Goal: Task Accomplishment & Management: Complete application form

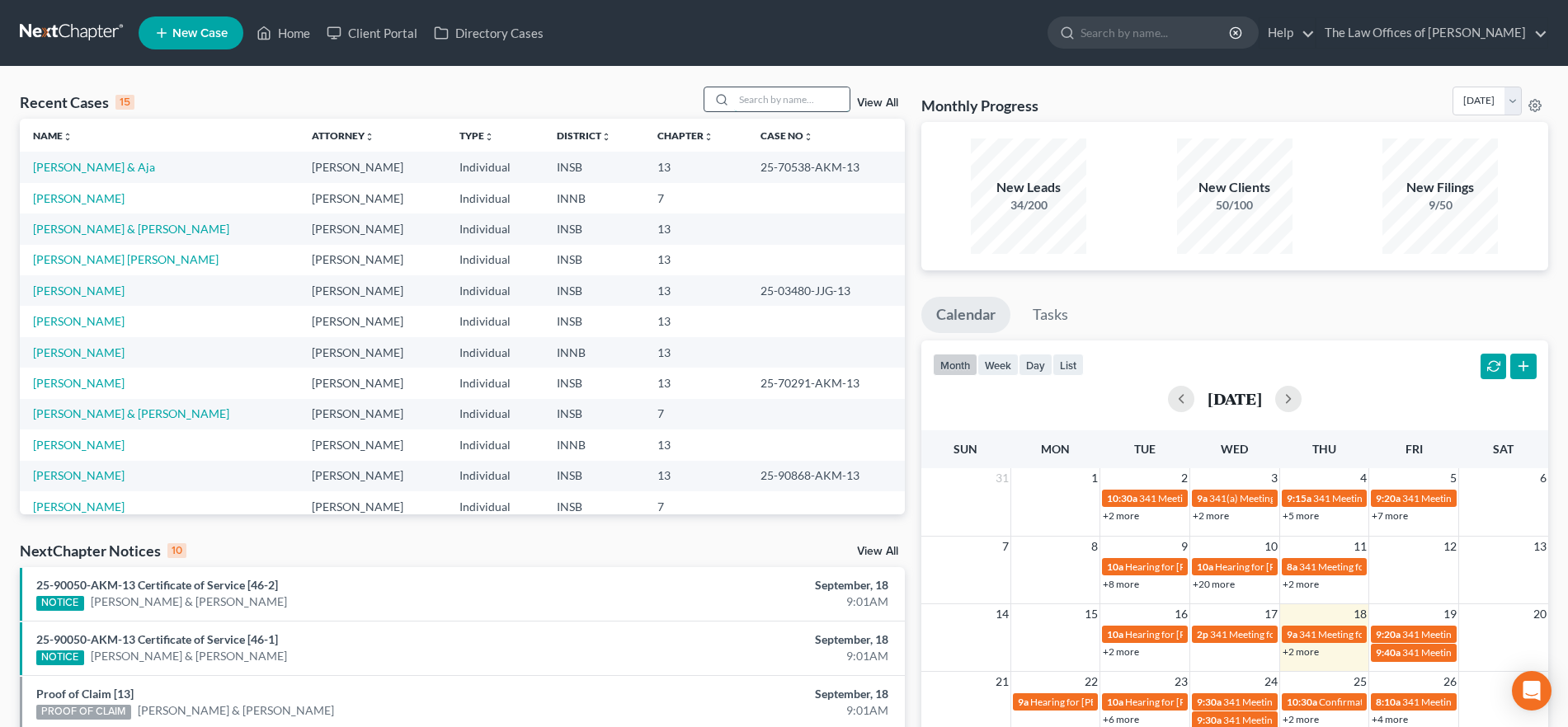
click at [760, 99] on input "search" at bounding box center [792, 98] width 115 height 24
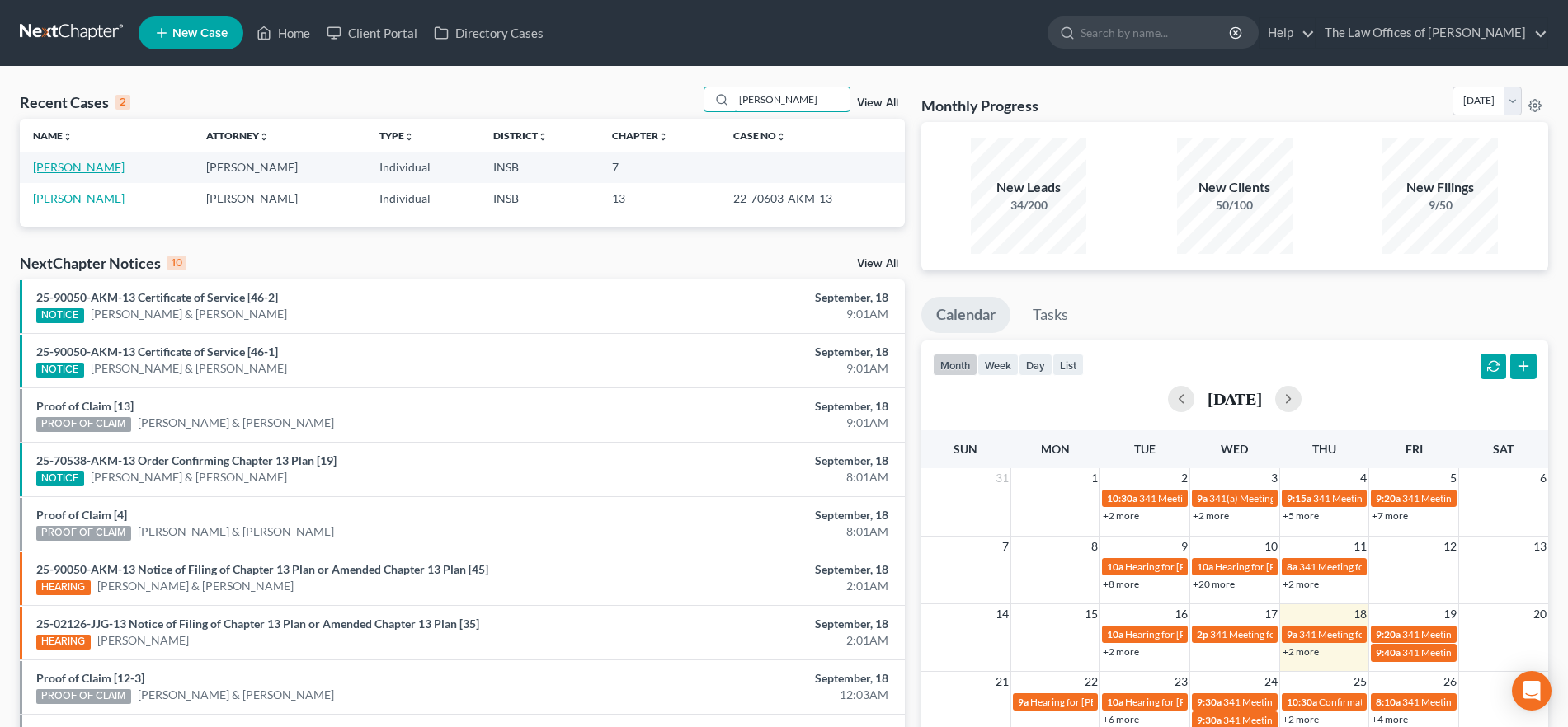
type input "[PERSON_NAME]"
click at [96, 169] on link "[PERSON_NAME]" at bounding box center [78, 166] width 92 height 14
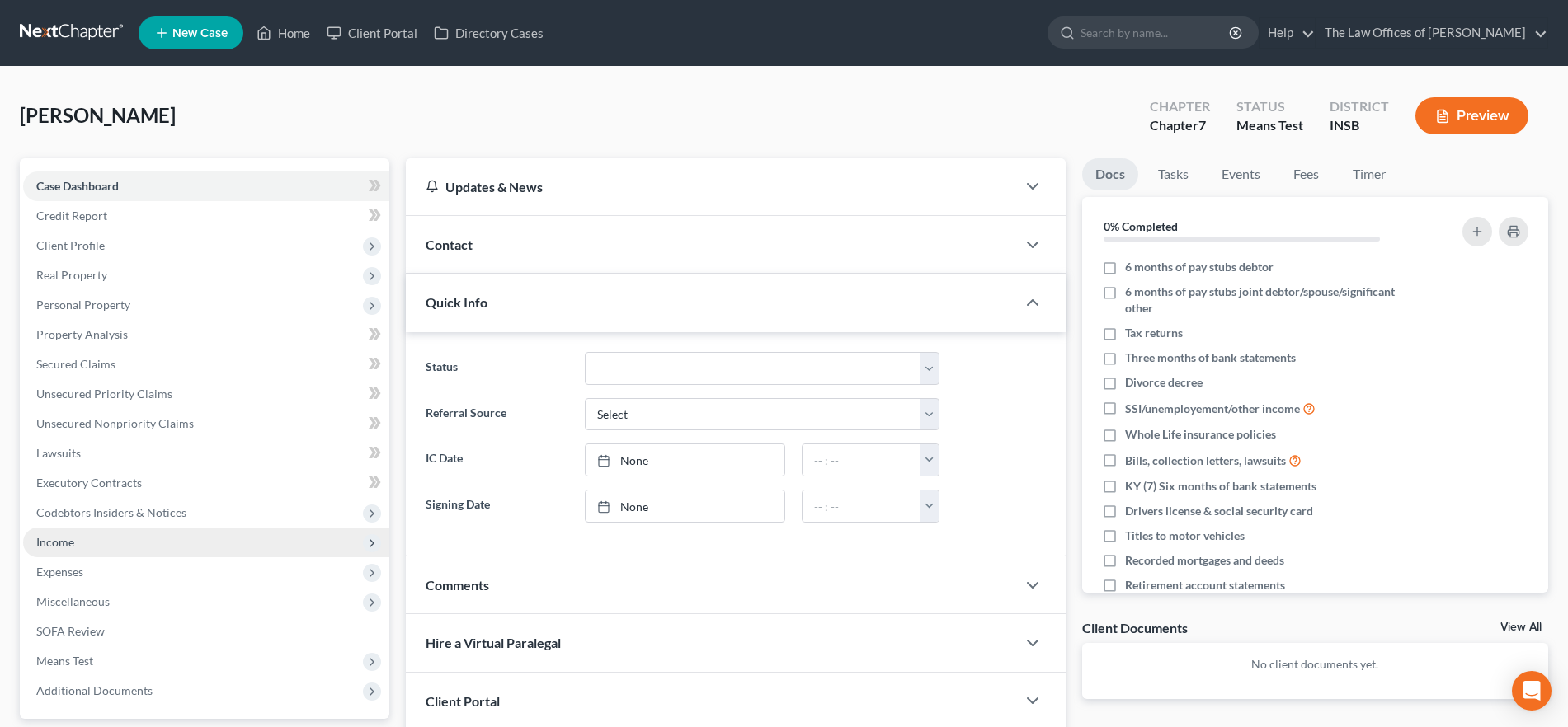
click at [150, 544] on span "Income" at bounding box center [205, 542] width 366 height 29
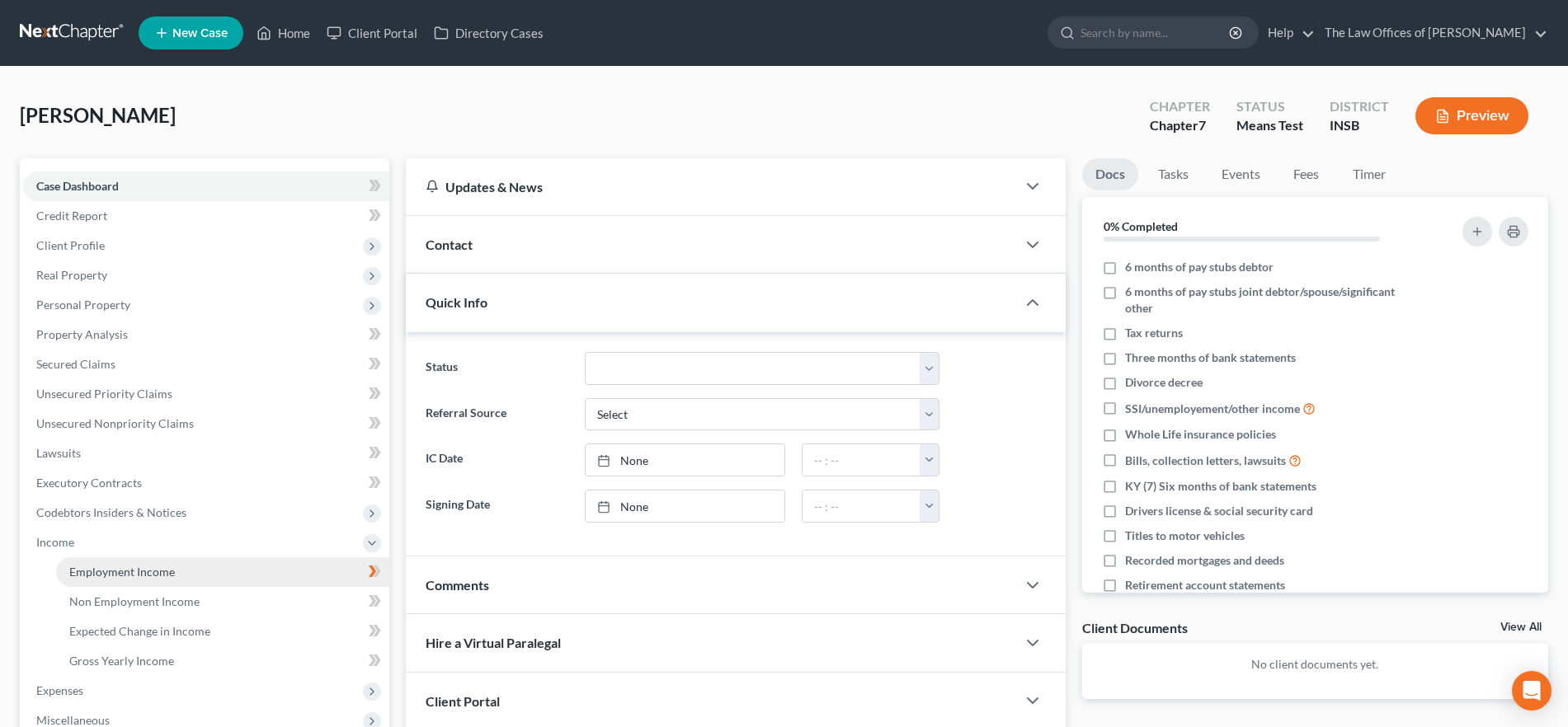
click at [163, 571] on span "Employment Income" at bounding box center [122, 571] width 106 height 14
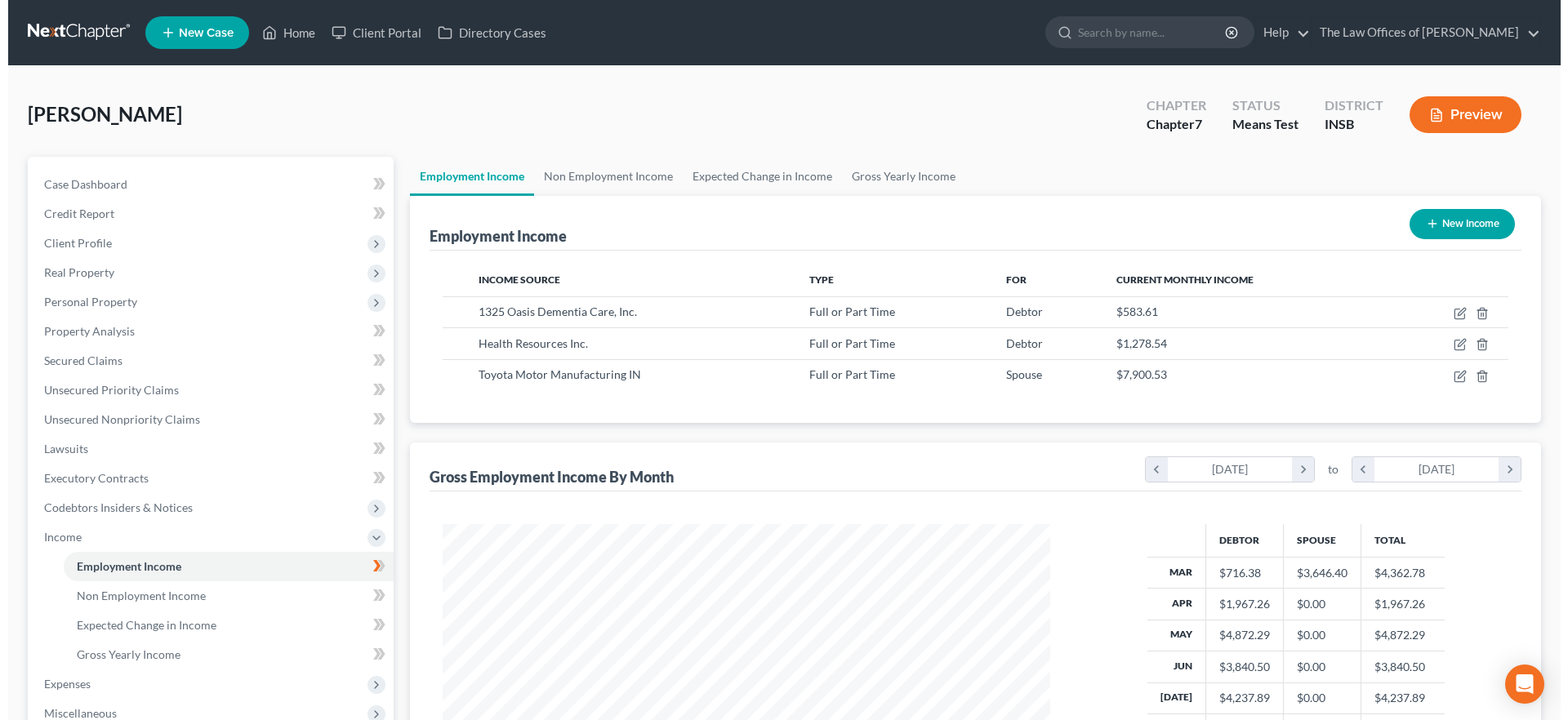
scroll to position [303, 641]
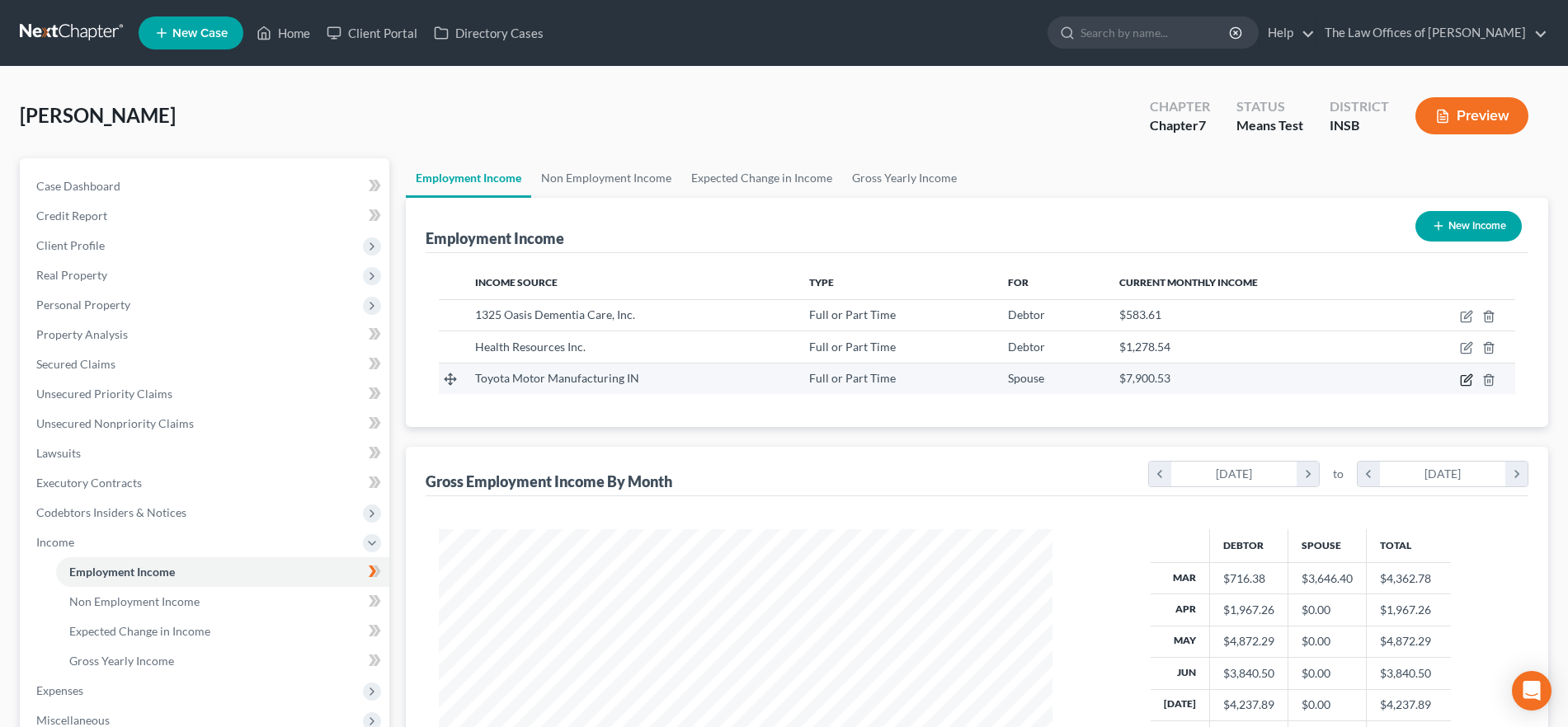
click at [1468, 377] on icon "button" at bounding box center [1468, 378] width 8 height 8
select select "0"
select select "45"
select select "2"
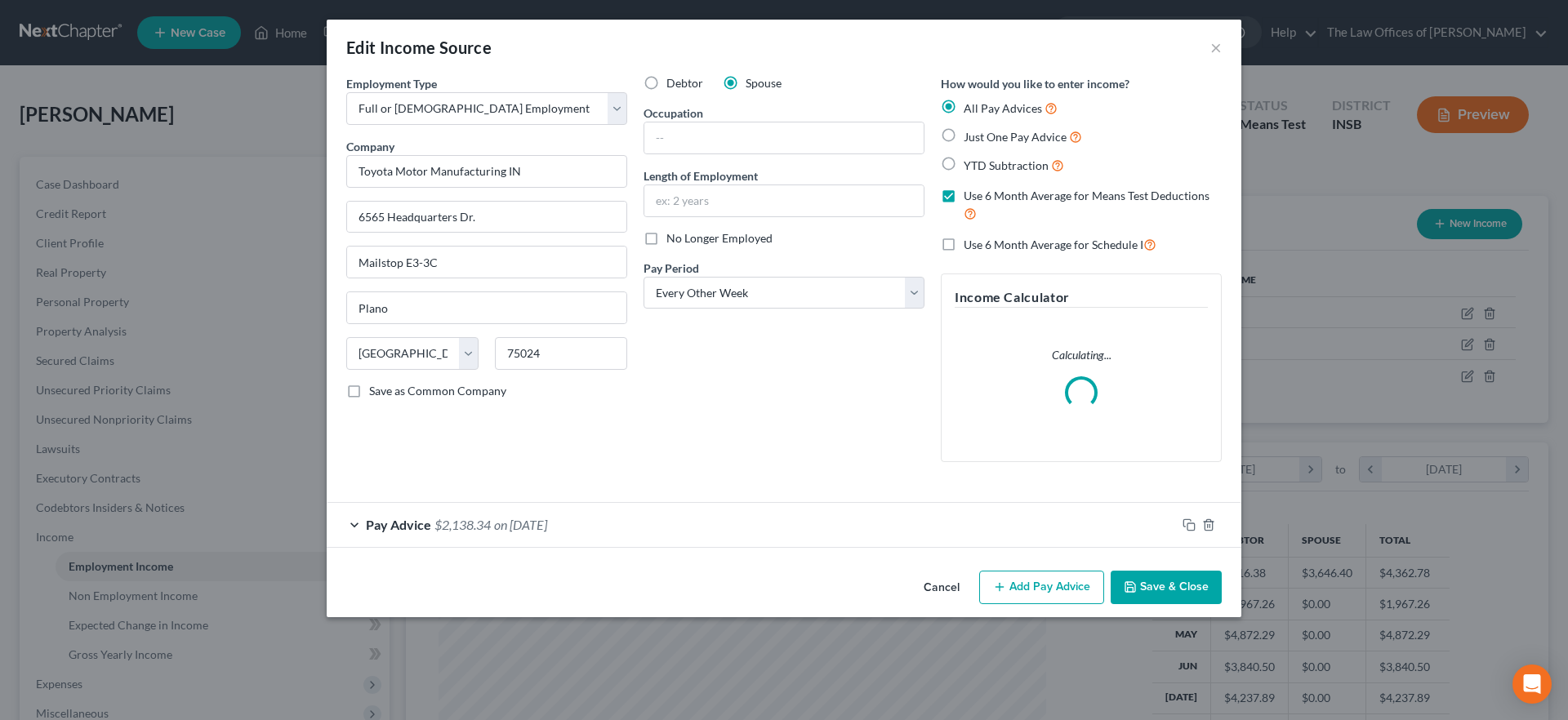
scroll to position [307, 648]
click at [512, 529] on form "Employment Type * Select Full or [DEMOGRAPHIC_DATA] Employment Self Employment …" at bounding box center [784, 311] width 875 height 473
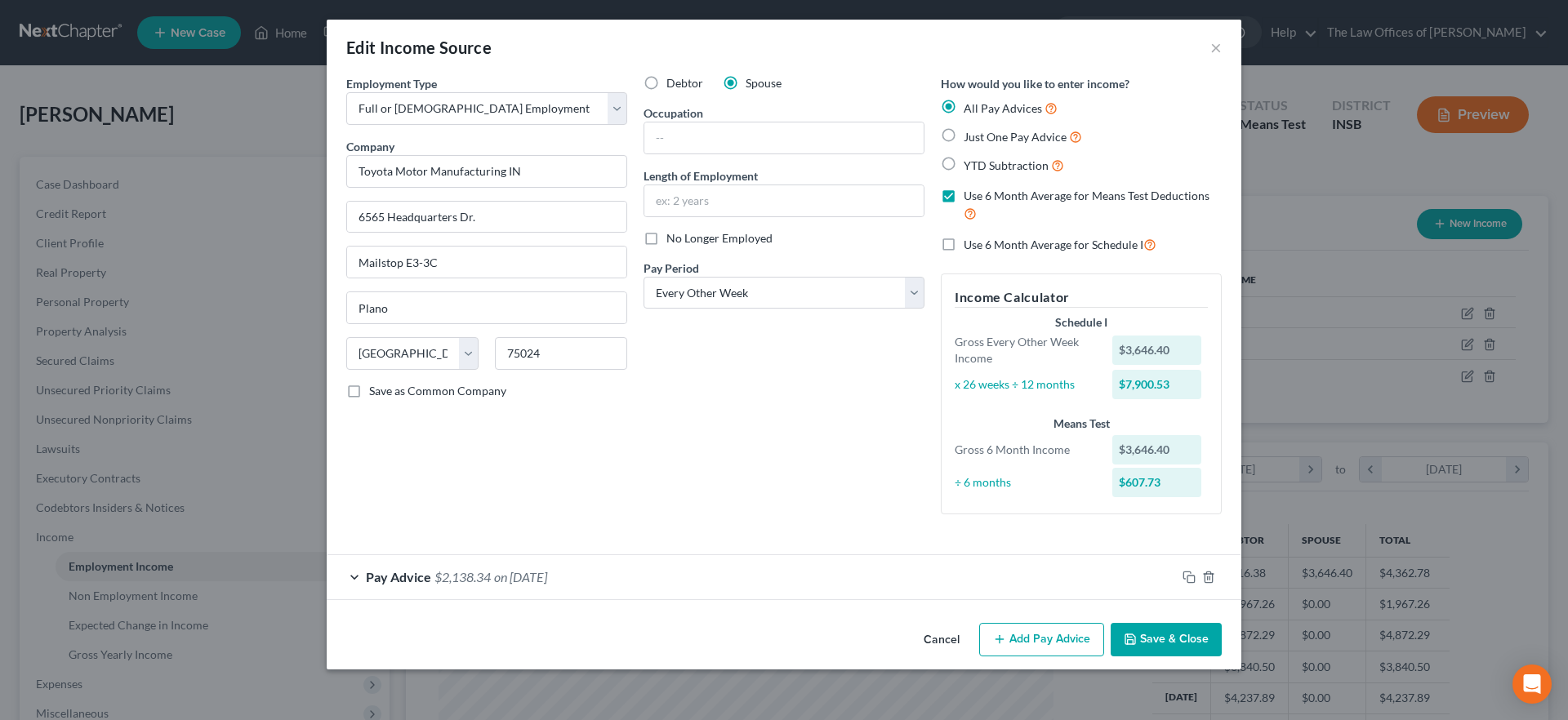
click at [449, 573] on span "$2,138.34" at bounding box center [462, 577] width 56 height 16
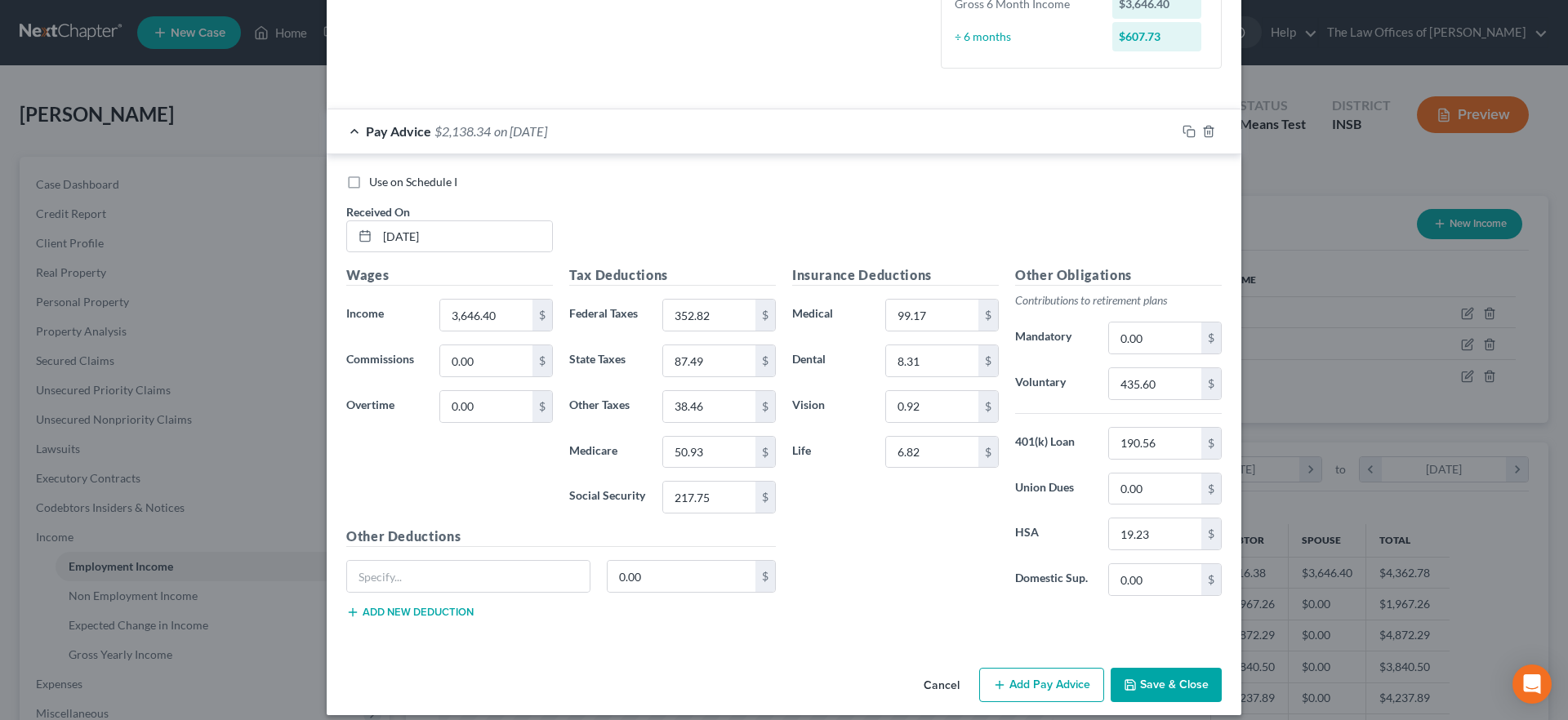
scroll to position [461, 0]
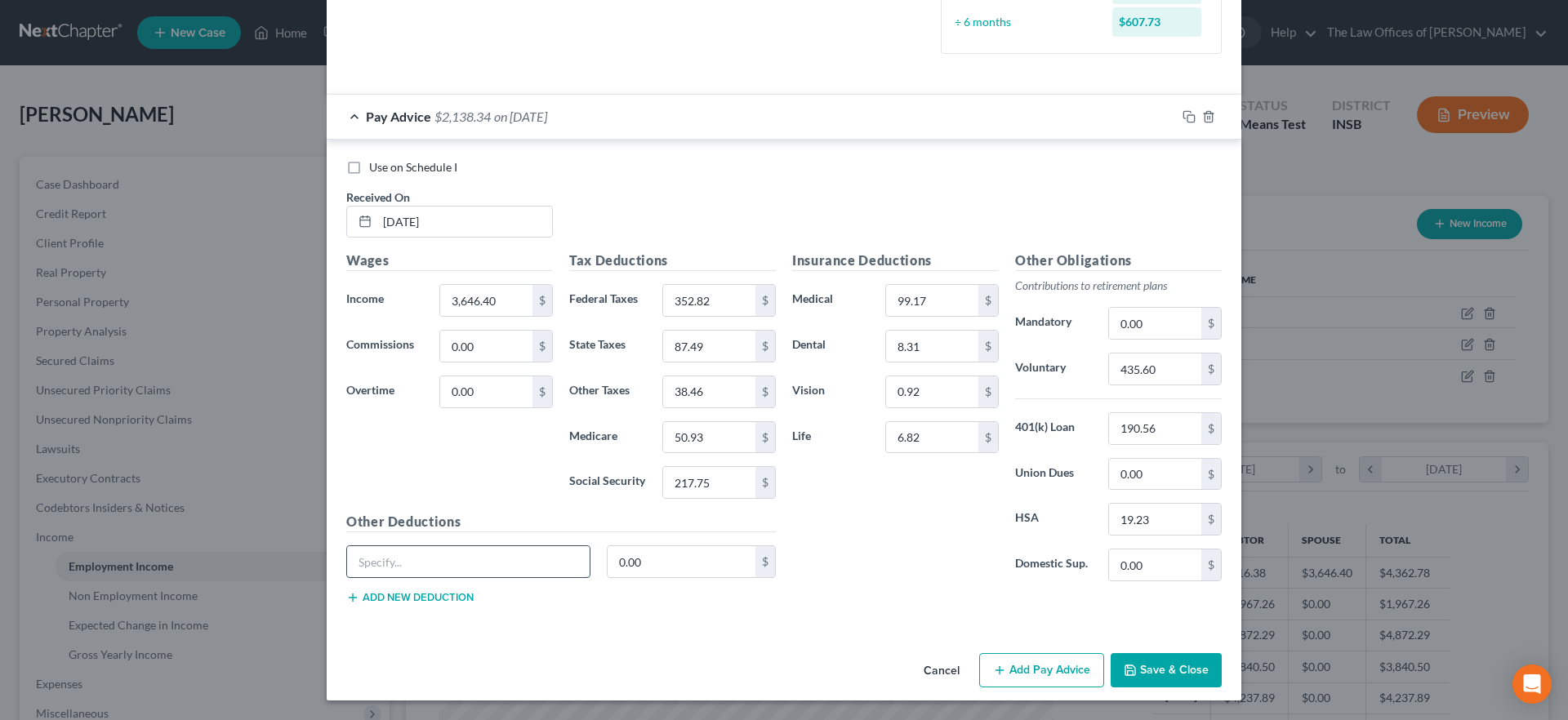
click at [462, 565] on input "text" at bounding box center [468, 562] width 242 height 31
type input "ADD"
type input "6.58"
click at [435, 599] on button "Add new deduction" at bounding box center [410, 598] width 127 height 13
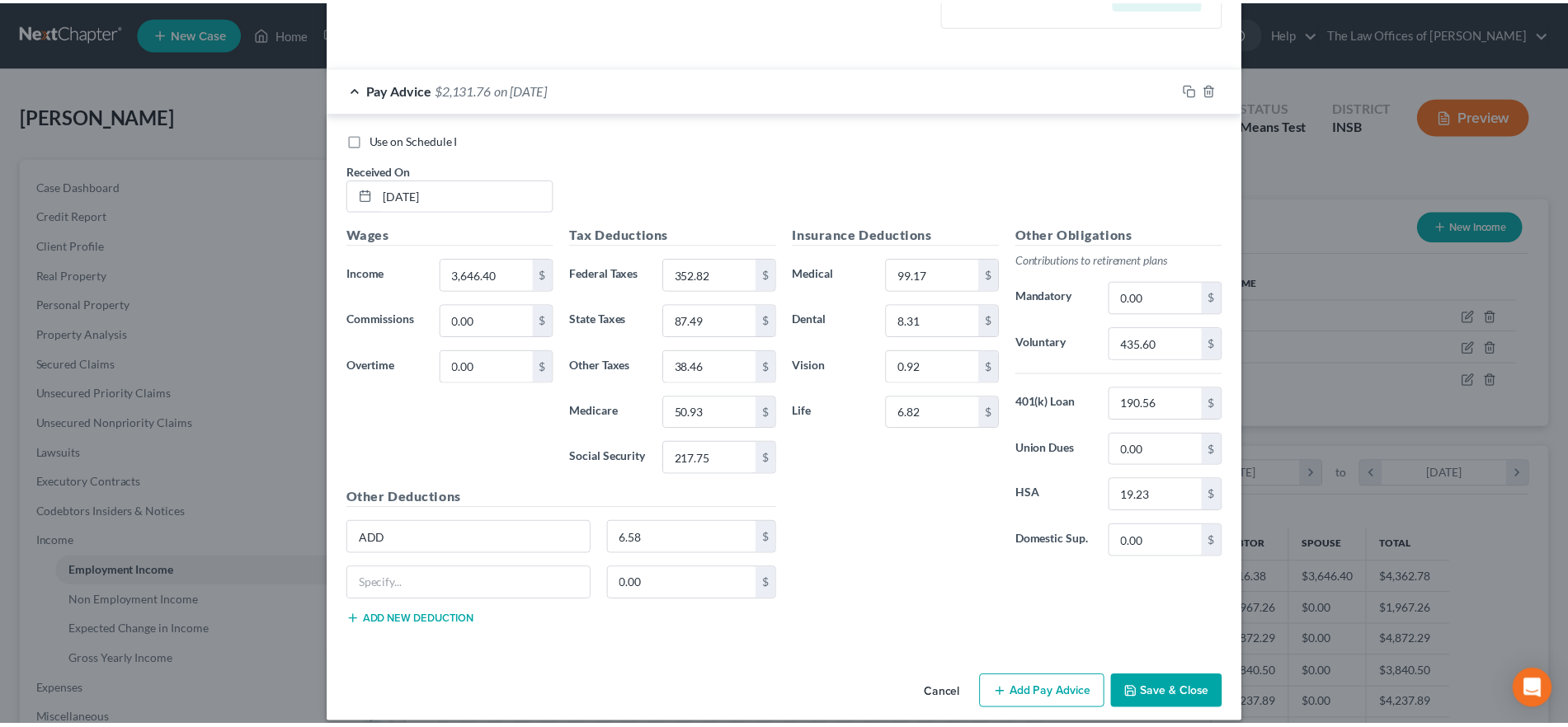
scroll to position [511, 0]
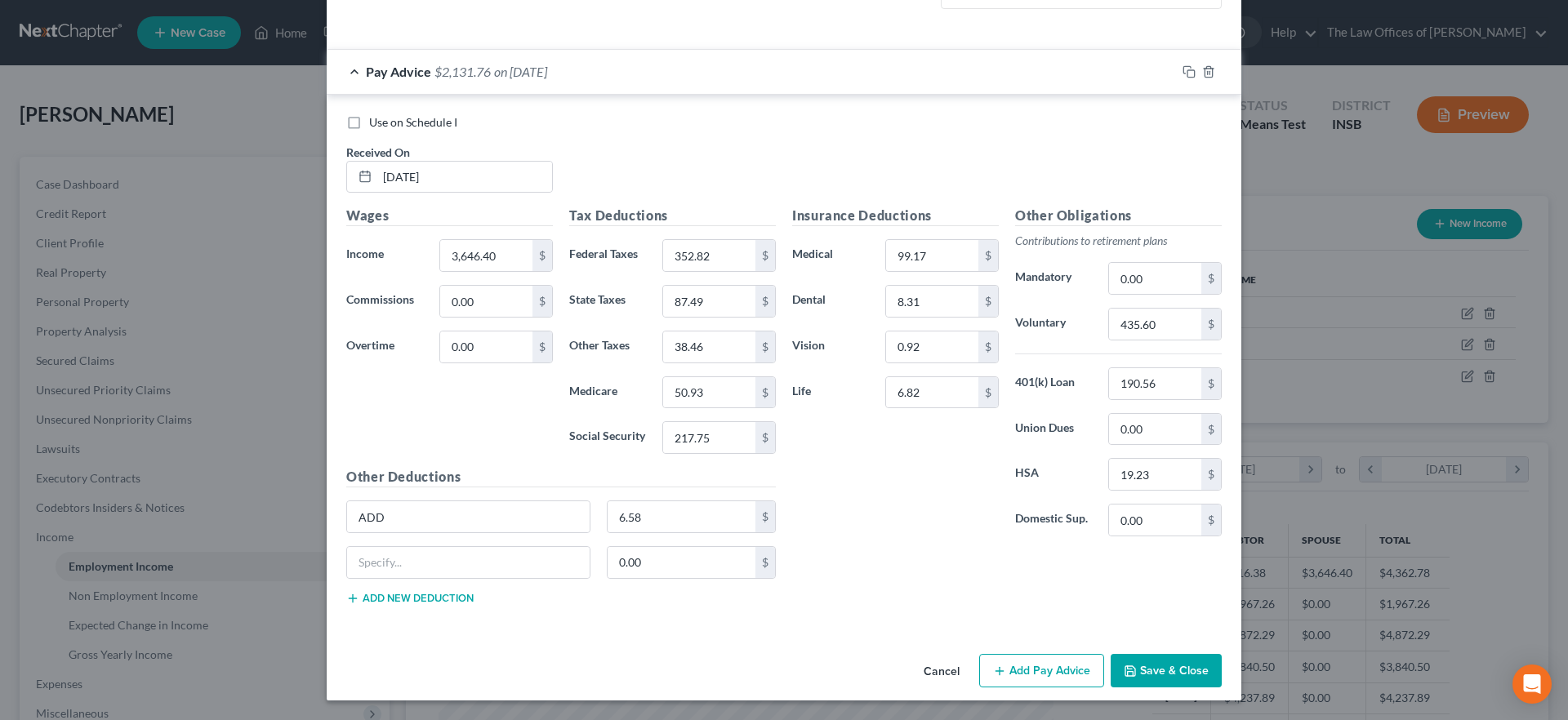
click at [924, 671] on button "Cancel" at bounding box center [942, 671] width 62 height 33
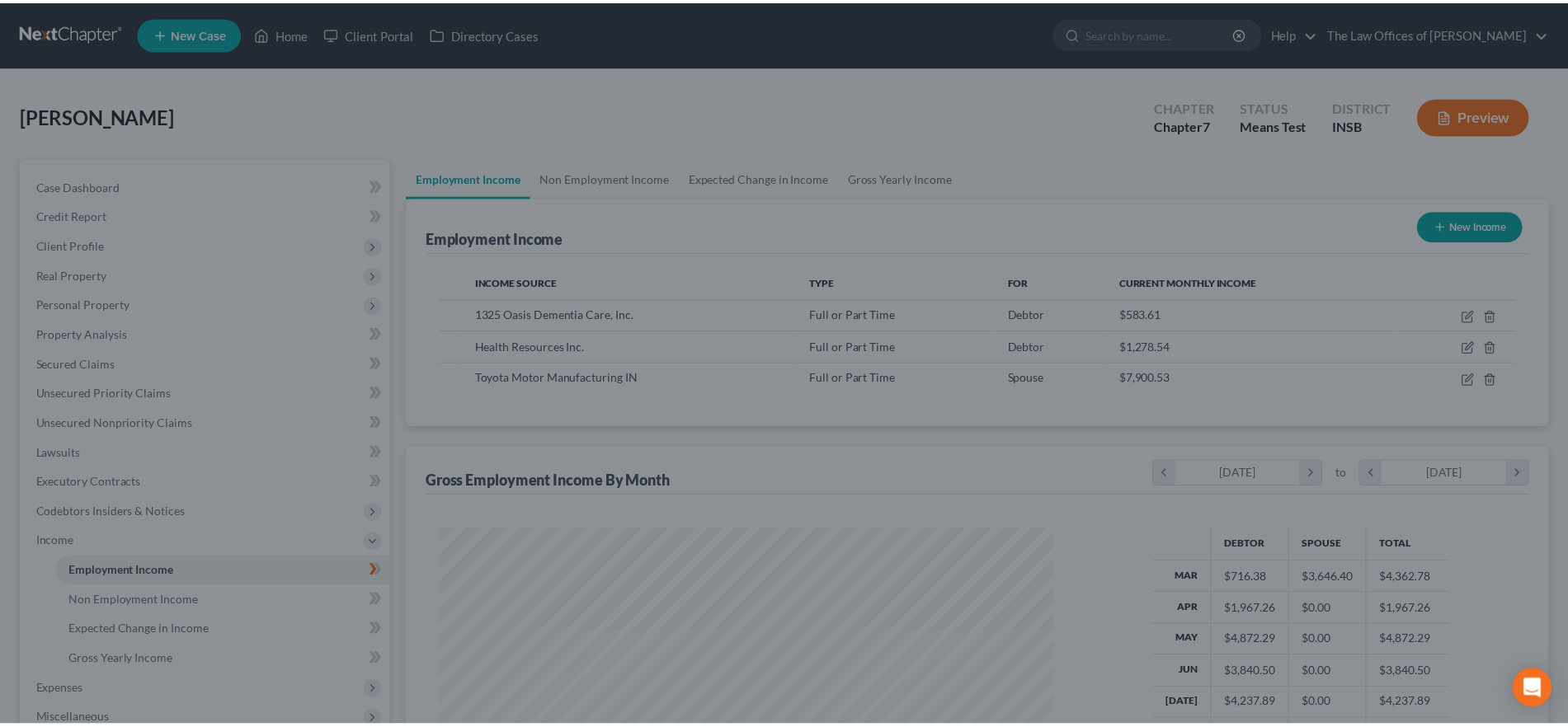
scroll to position [824304, 824255]
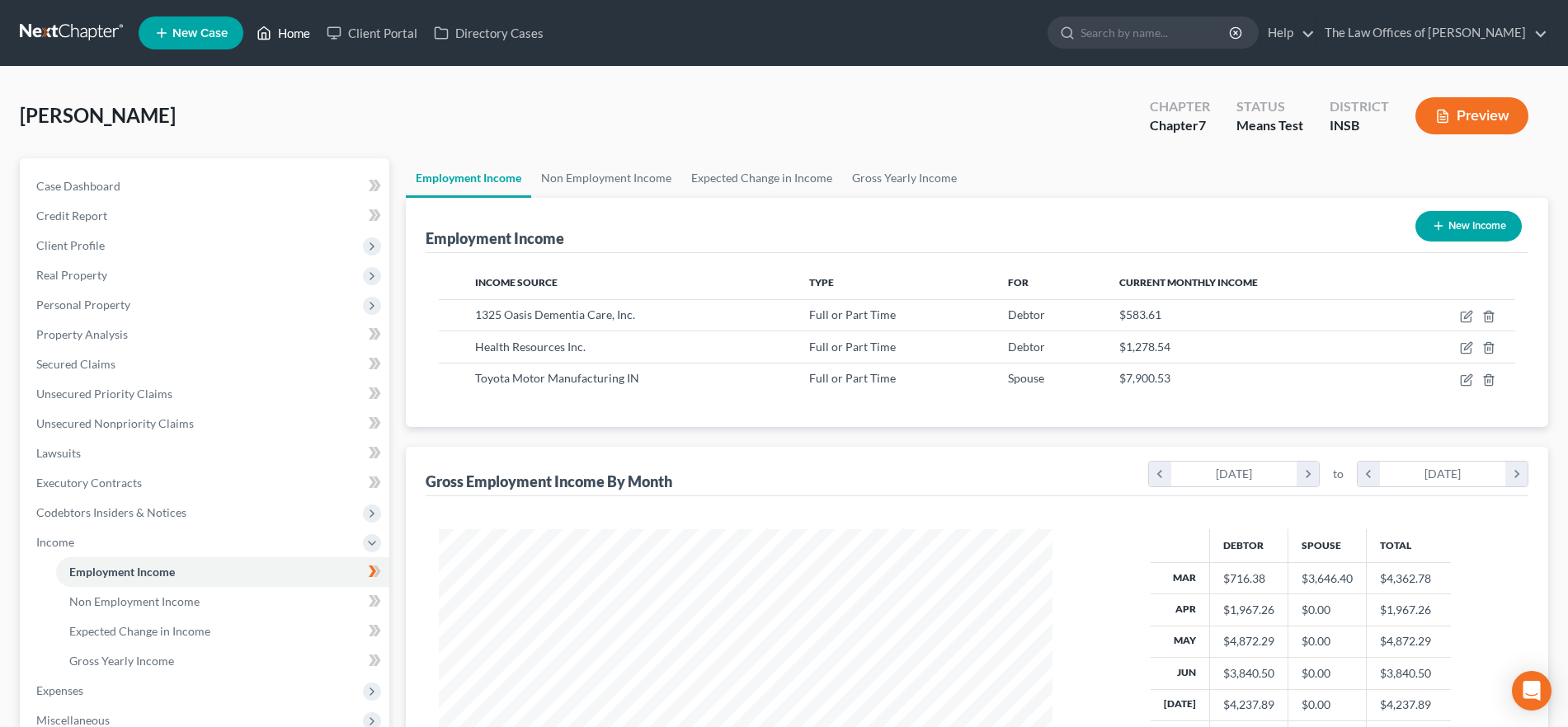
click at [290, 30] on link "Home" at bounding box center [284, 32] width 70 height 29
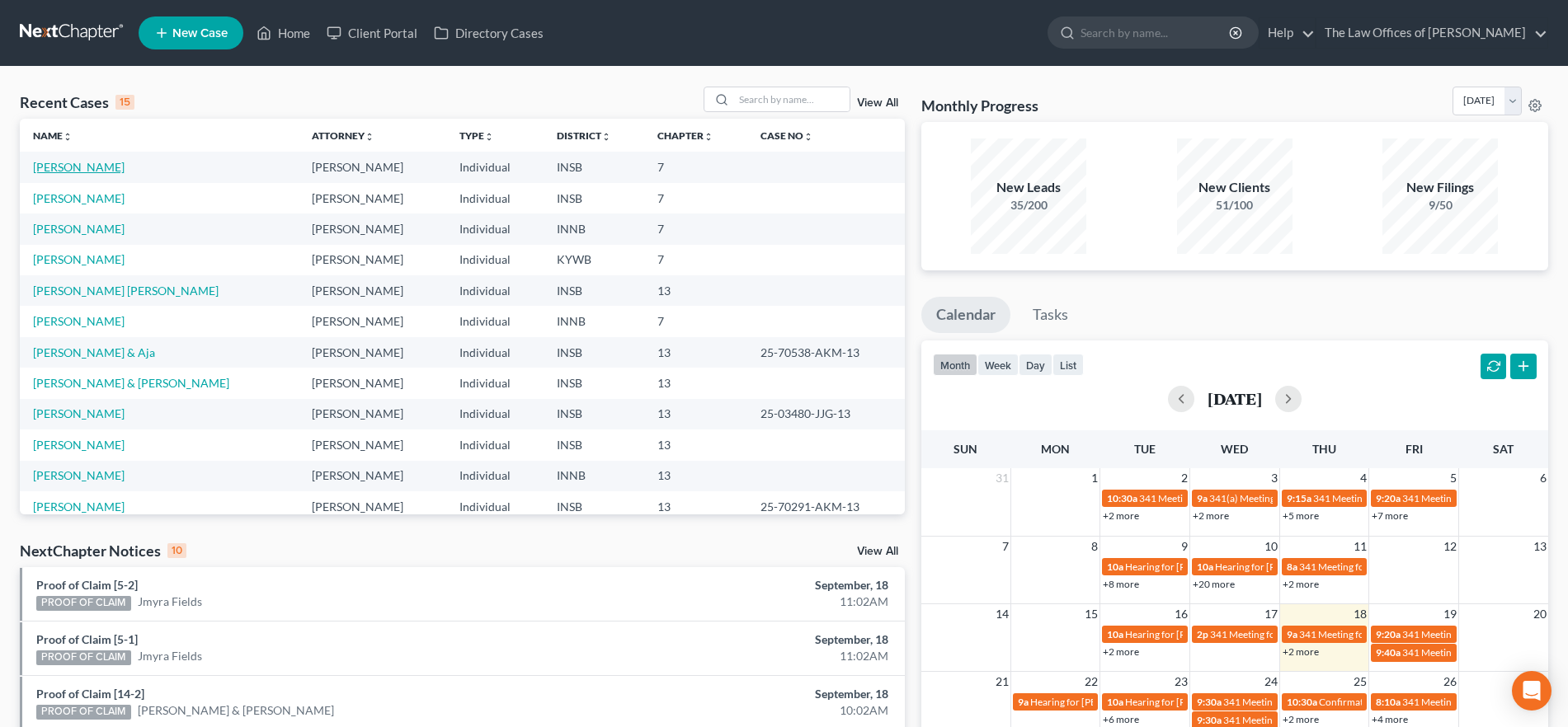
drag, startPoint x: 86, startPoint y: 164, endPoint x: 207, endPoint y: 181, distance: 122.2
click at [86, 164] on link "[PERSON_NAME]" at bounding box center [78, 166] width 92 height 14
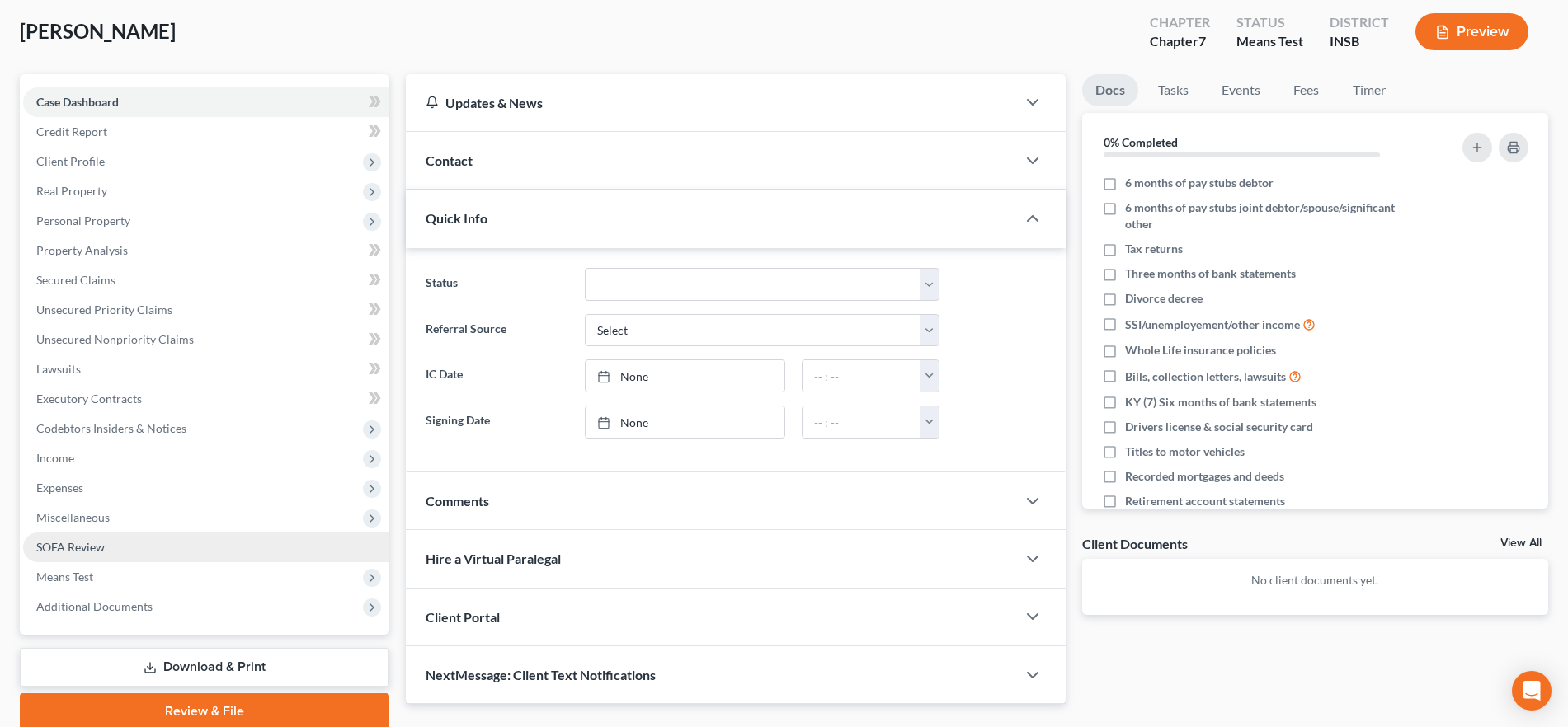
scroll to position [149, 0]
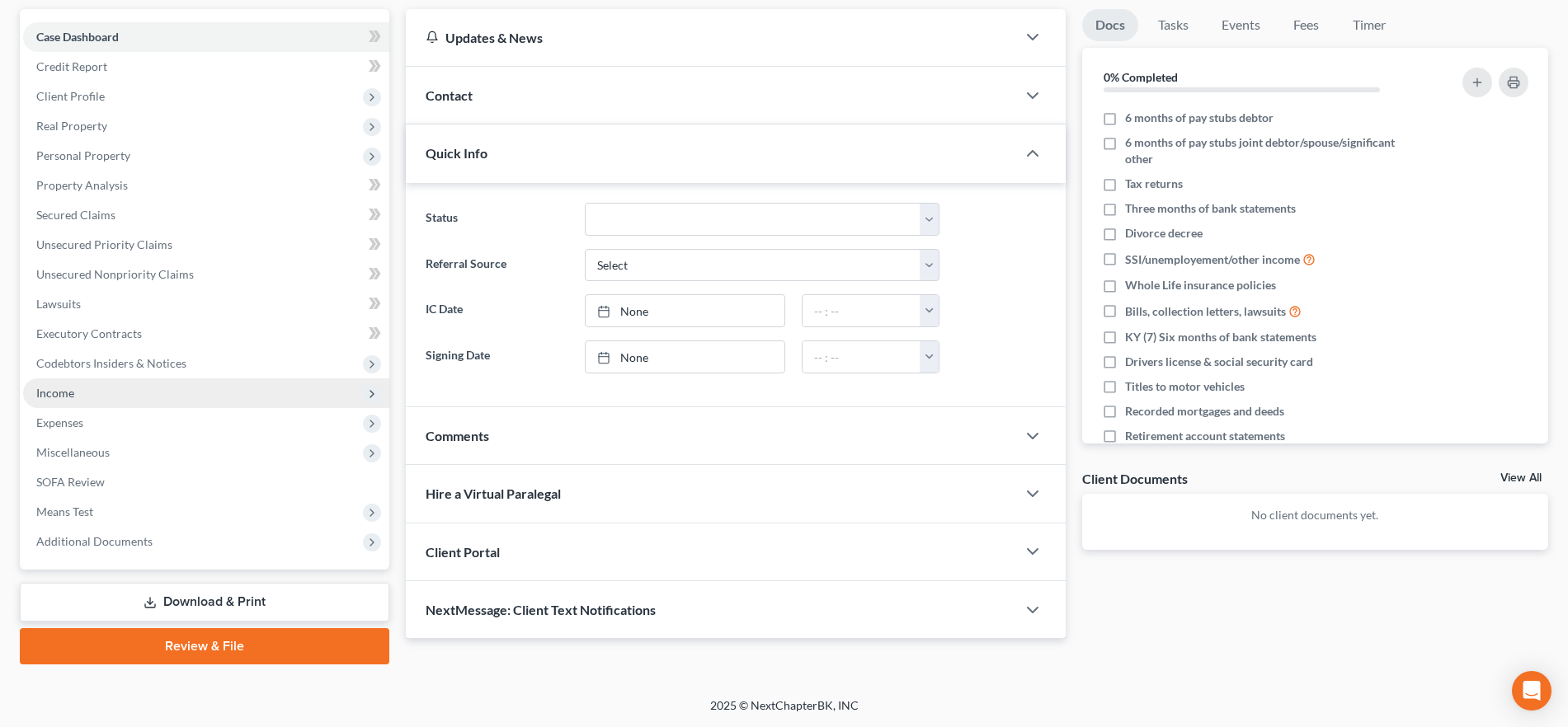
click at [151, 405] on span "Income" at bounding box center [205, 392] width 366 height 29
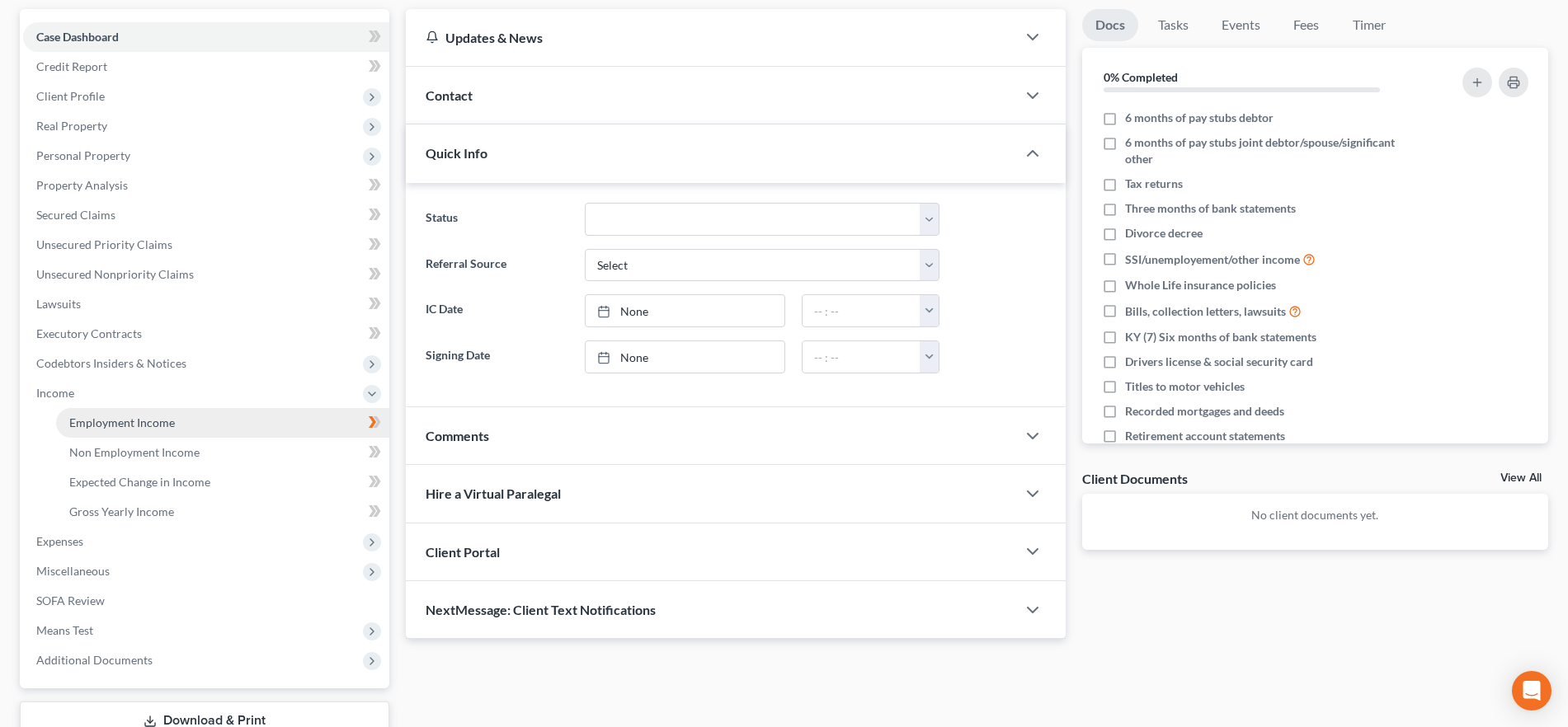
click at [170, 422] on span "Employment Income" at bounding box center [122, 423] width 106 height 14
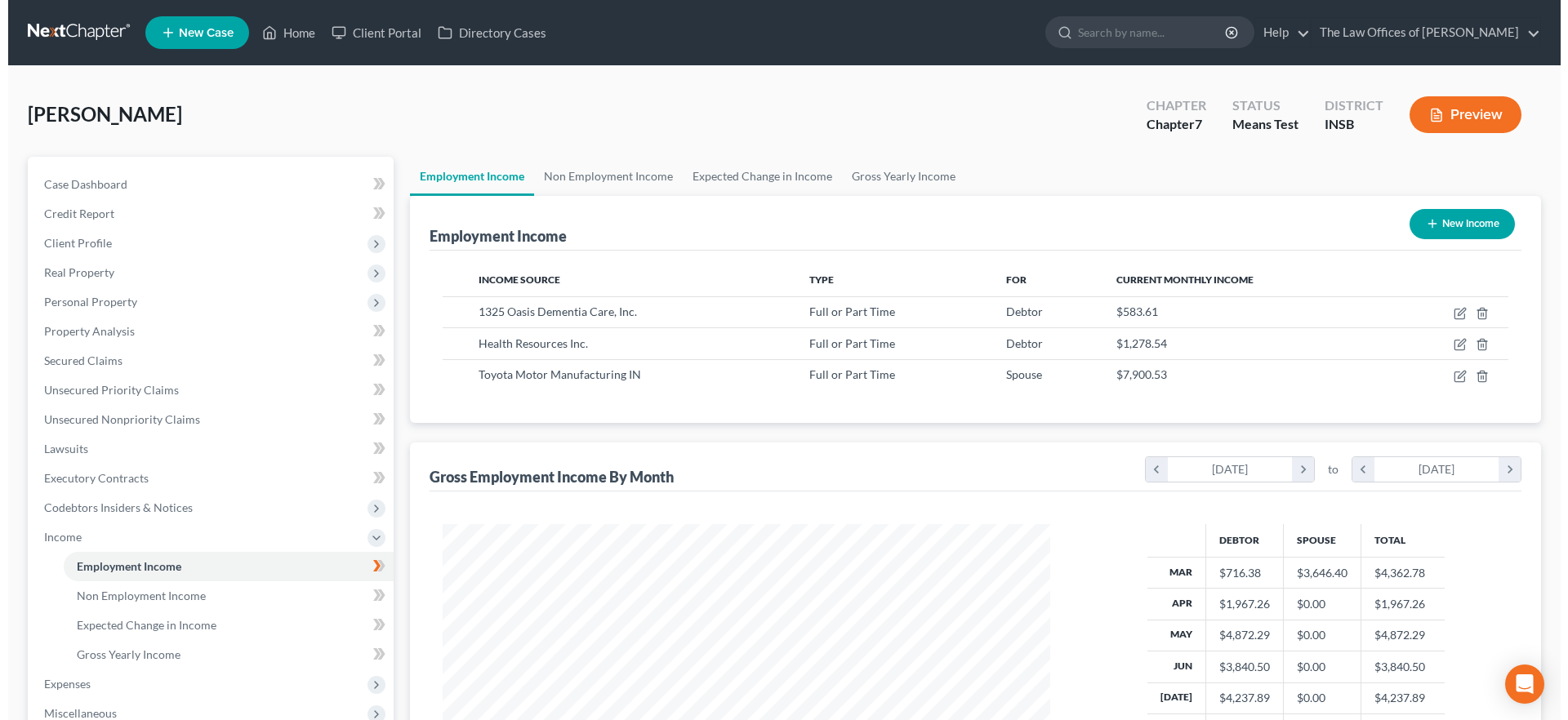
scroll to position [303, 641]
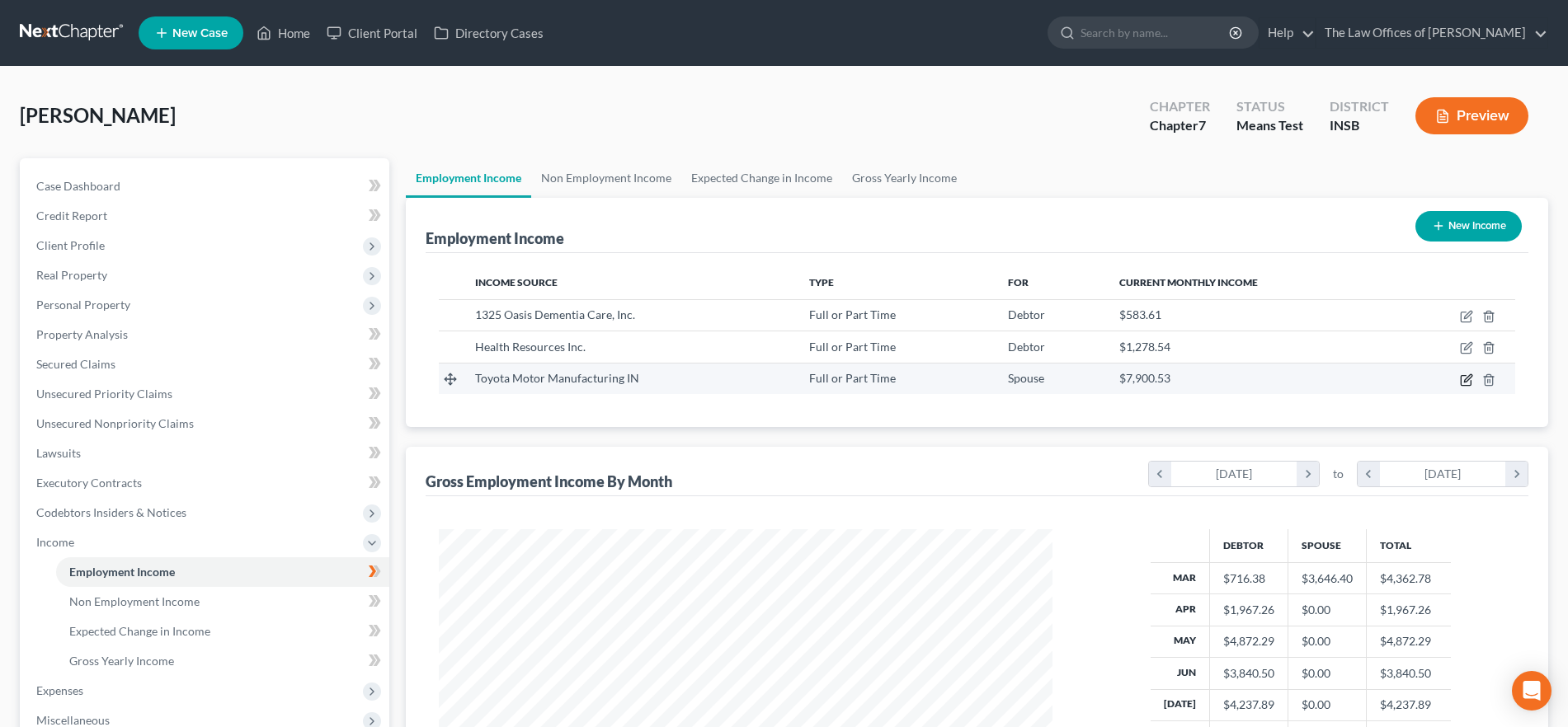
click at [1466, 378] on icon "button" at bounding box center [1468, 378] width 8 height 8
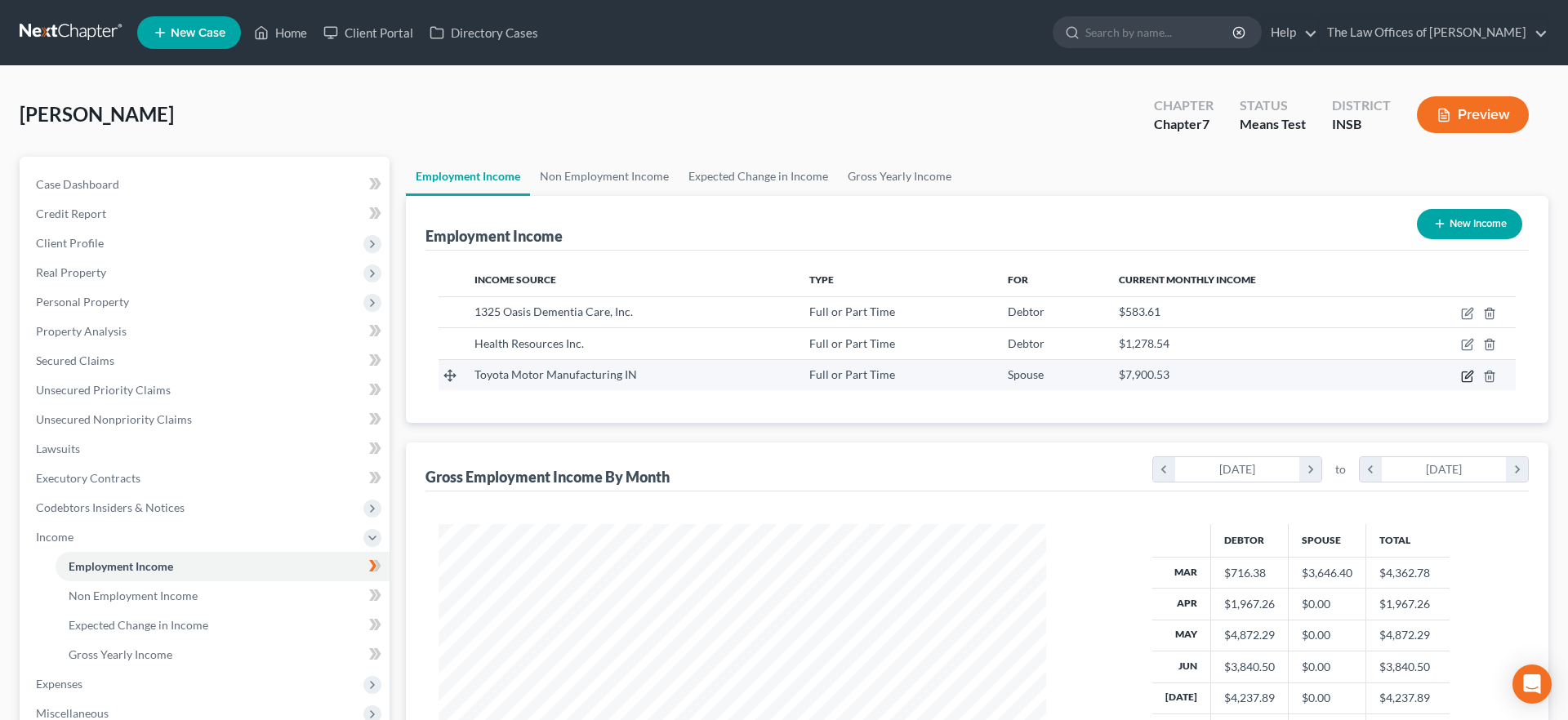
scroll to position [307, 648]
select select "0"
select select "45"
select select "2"
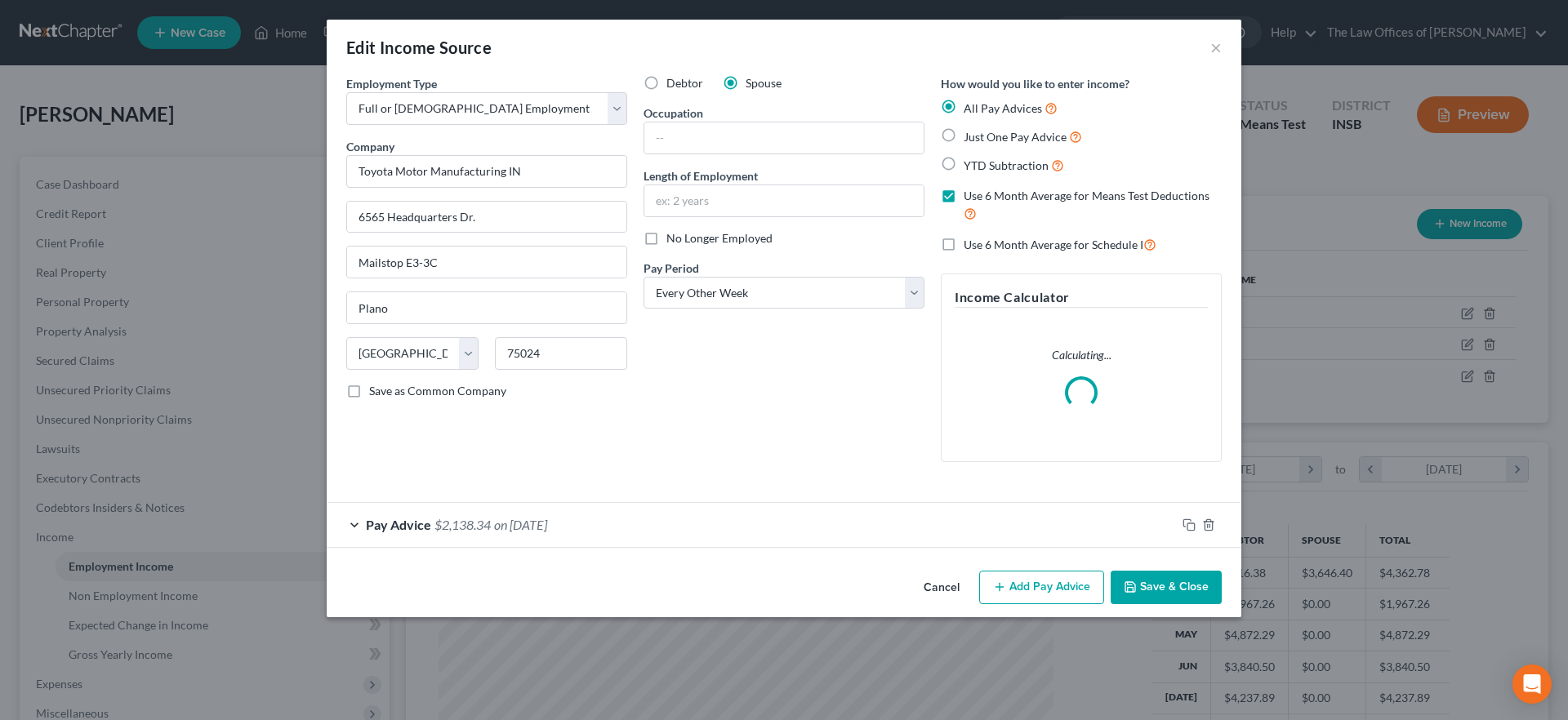
click at [496, 514] on div "Pay Advice $2,138.34 on [DATE]" at bounding box center [751, 524] width 849 height 43
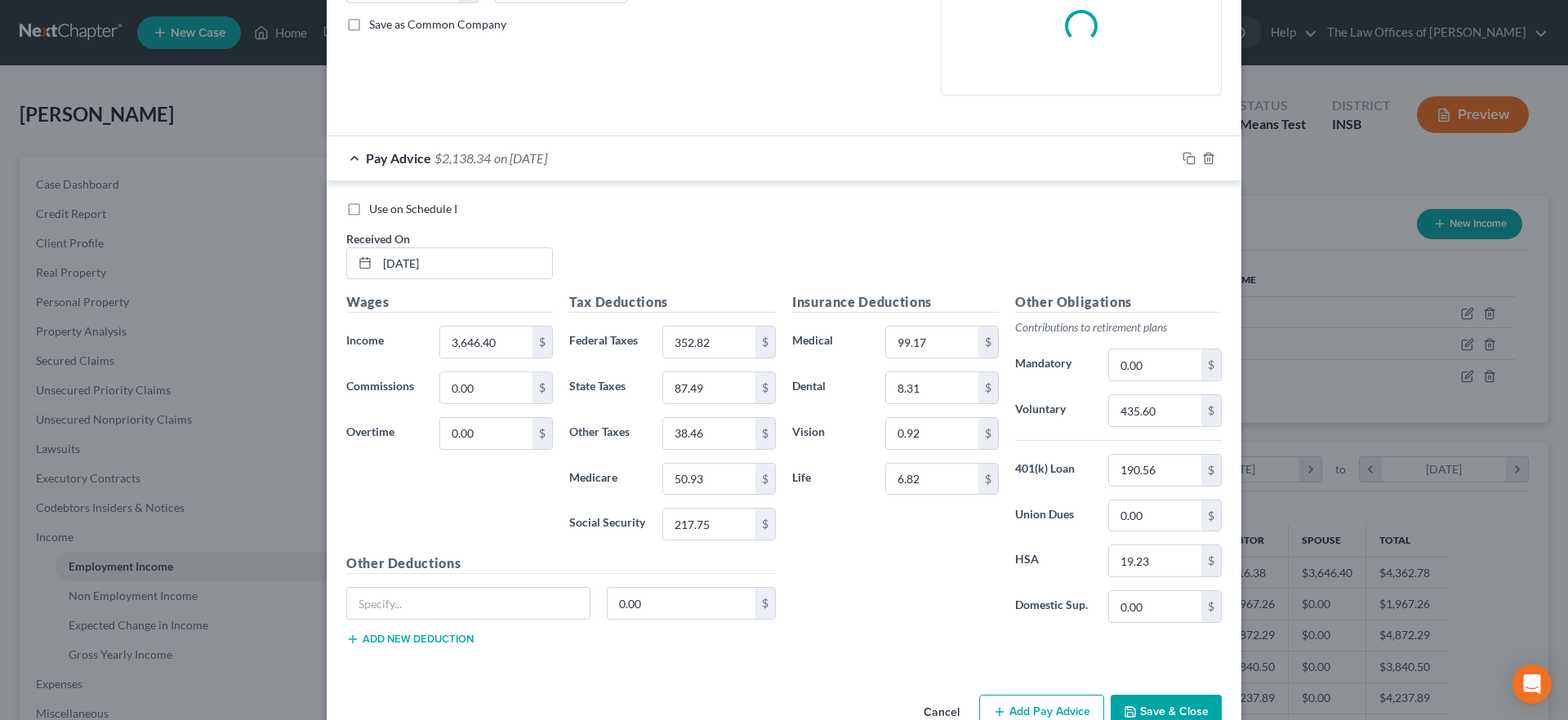
scroll to position [408, 0]
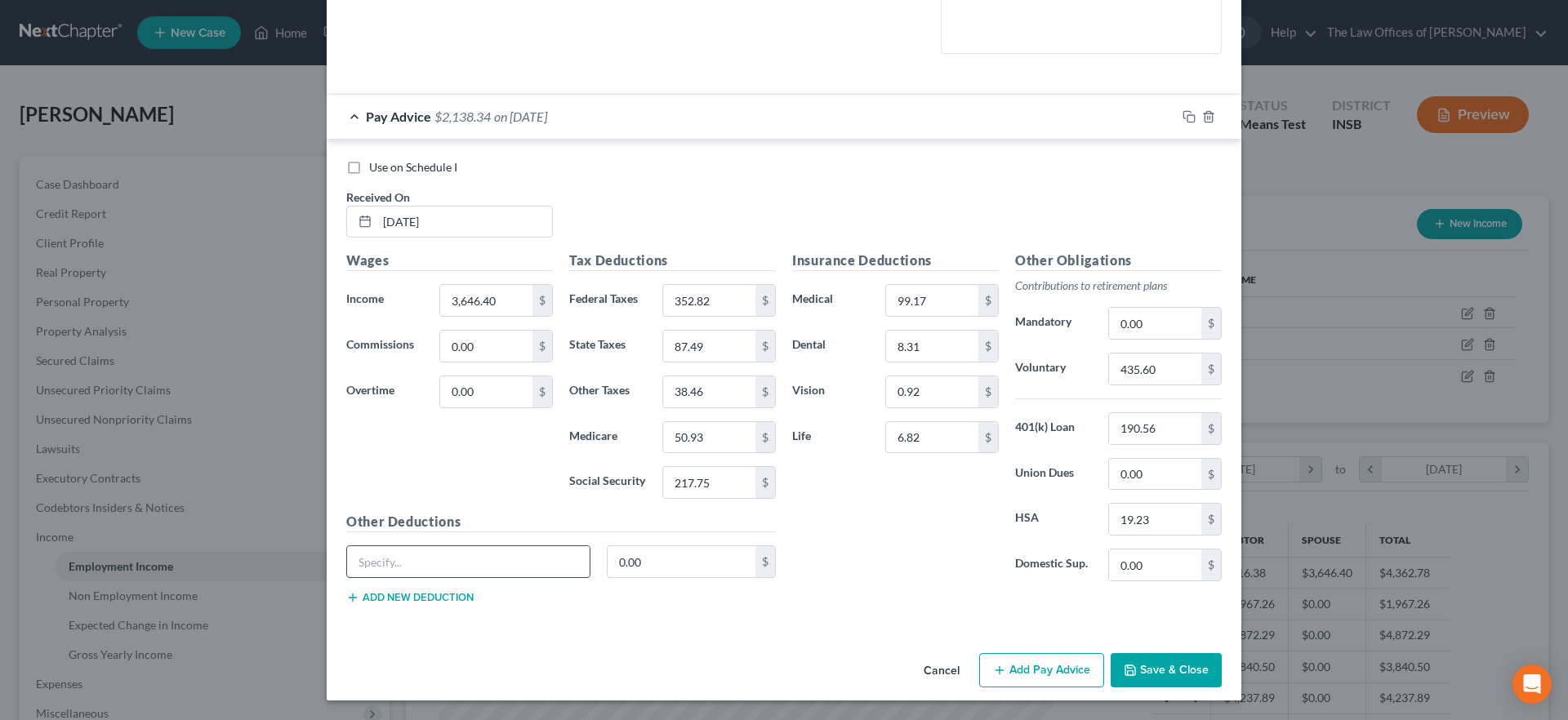
click at [475, 566] on input "text" at bounding box center [468, 562] width 242 height 31
type input "ADD"
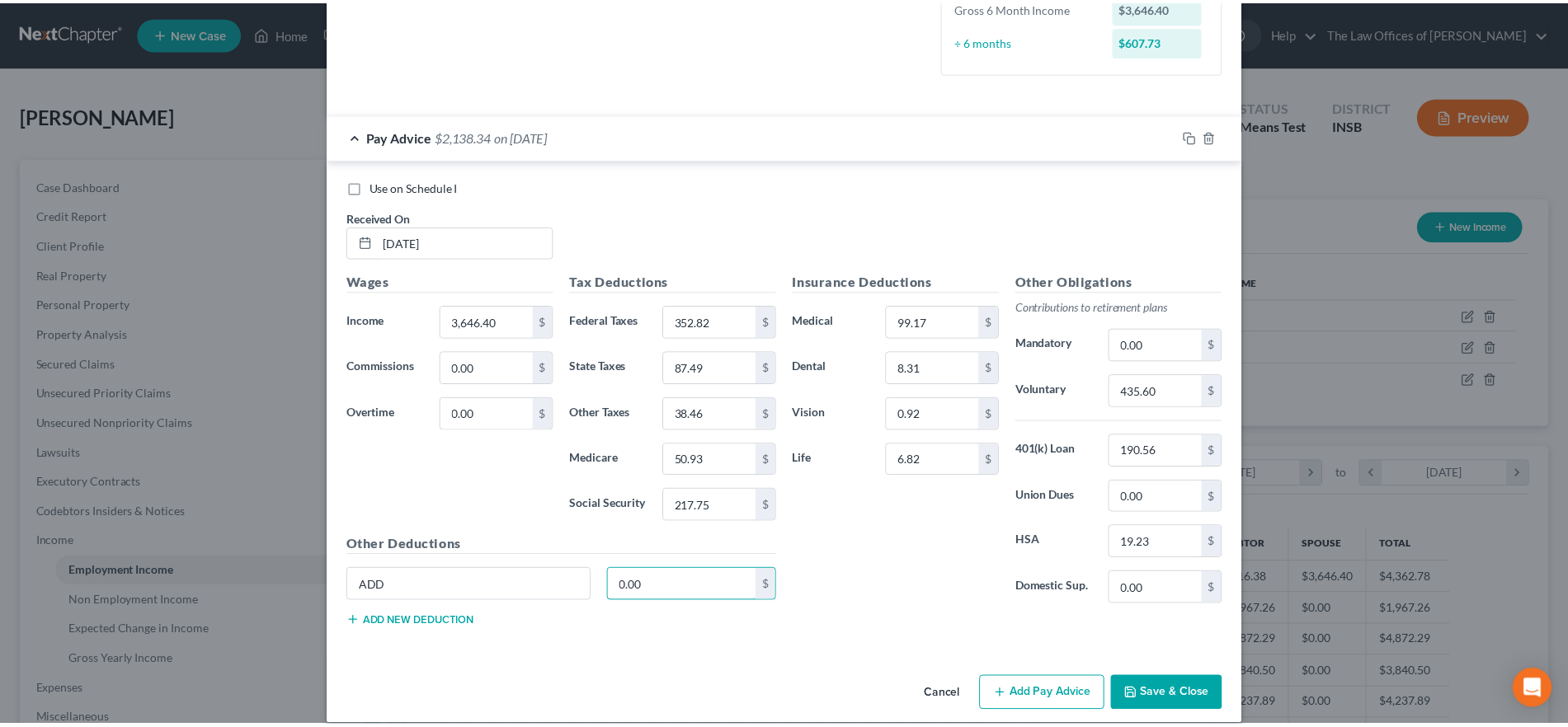
scroll to position [465, 0]
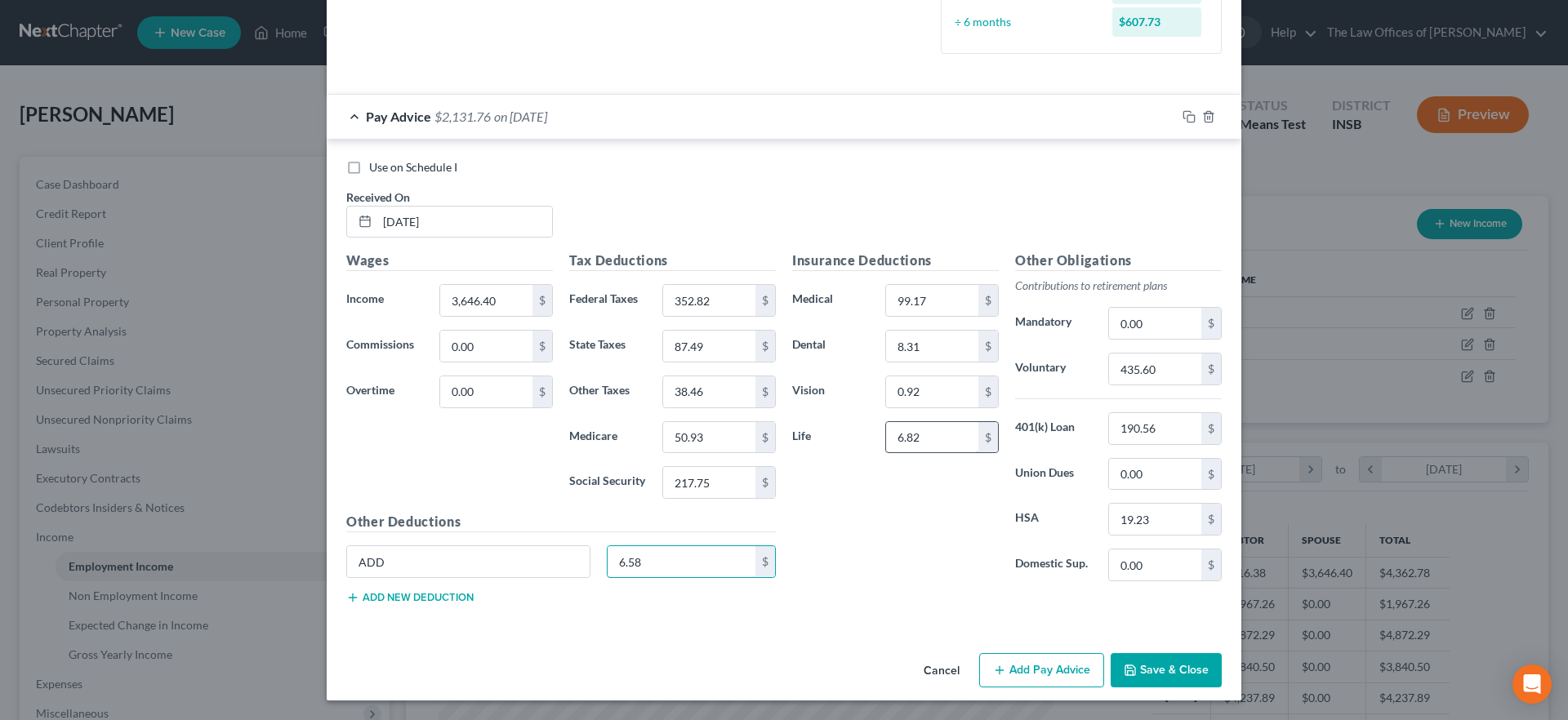
type input "6.58"
type input "13.26"
click at [421, 598] on button "Add new deduction" at bounding box center [410, 598] width 127 height 13
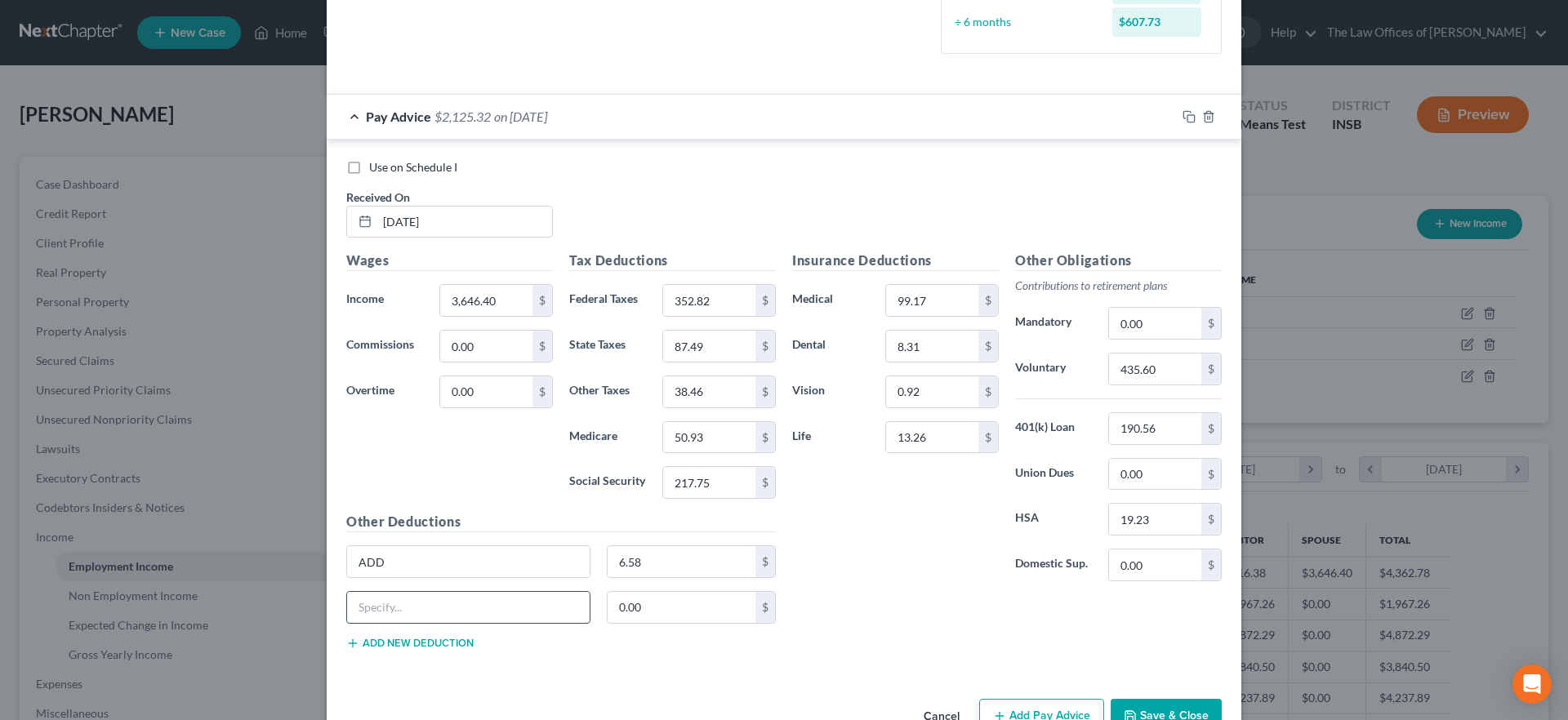
click at [368, 622] on input "text" at bounding box center [468, 607] width 242 height 31
type input "Voluntary Deds"
type input "3"
type input "27.34"
click at [1177, 367] on input "435.60" at bounding box center [1155, 369] width 93 height 31
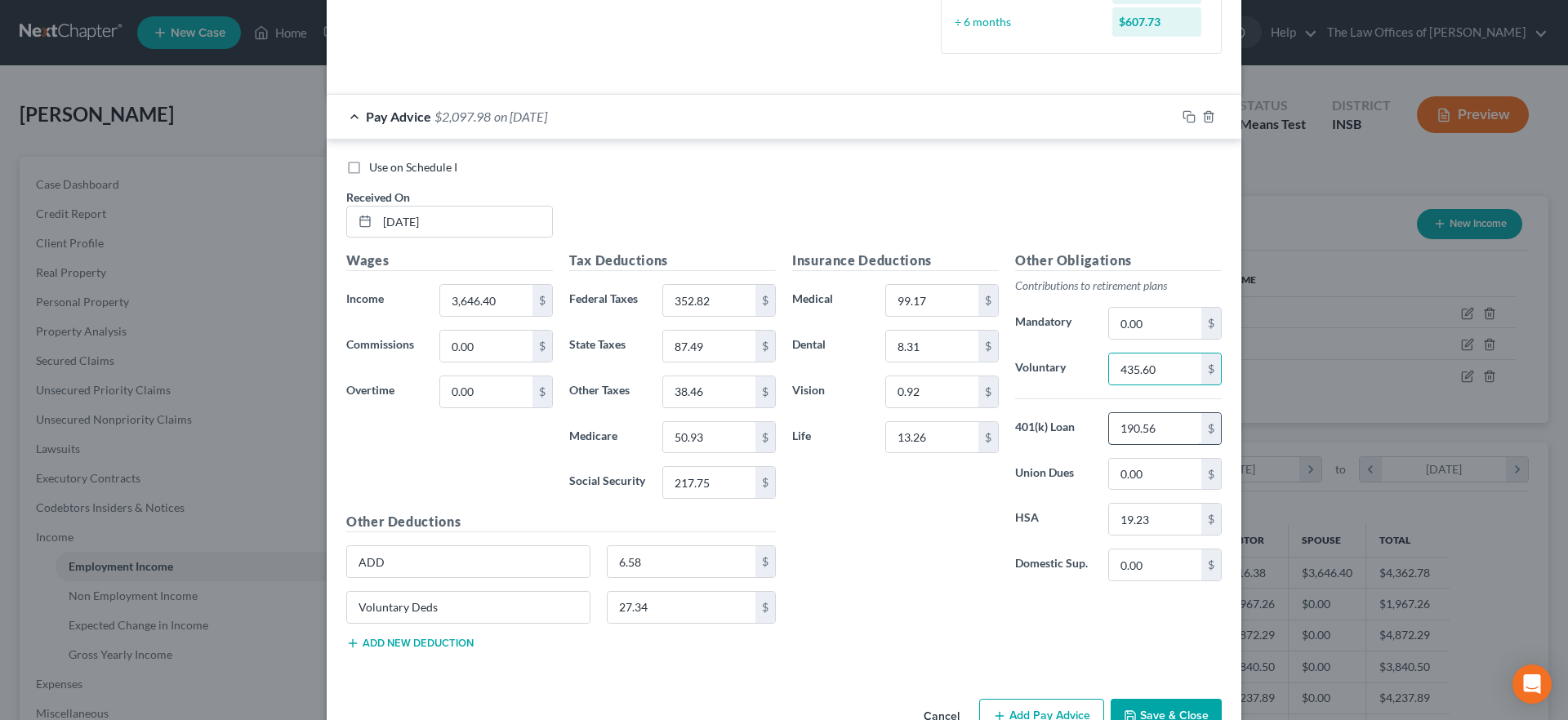
click at [1158, 434] on input "190.56" at bounding box center [1155, 428] width 93 height 31
type input "190.16"
click at [1176, 708] on button "Save & Close" at bounding box center [1165, 716] width 111 height 35
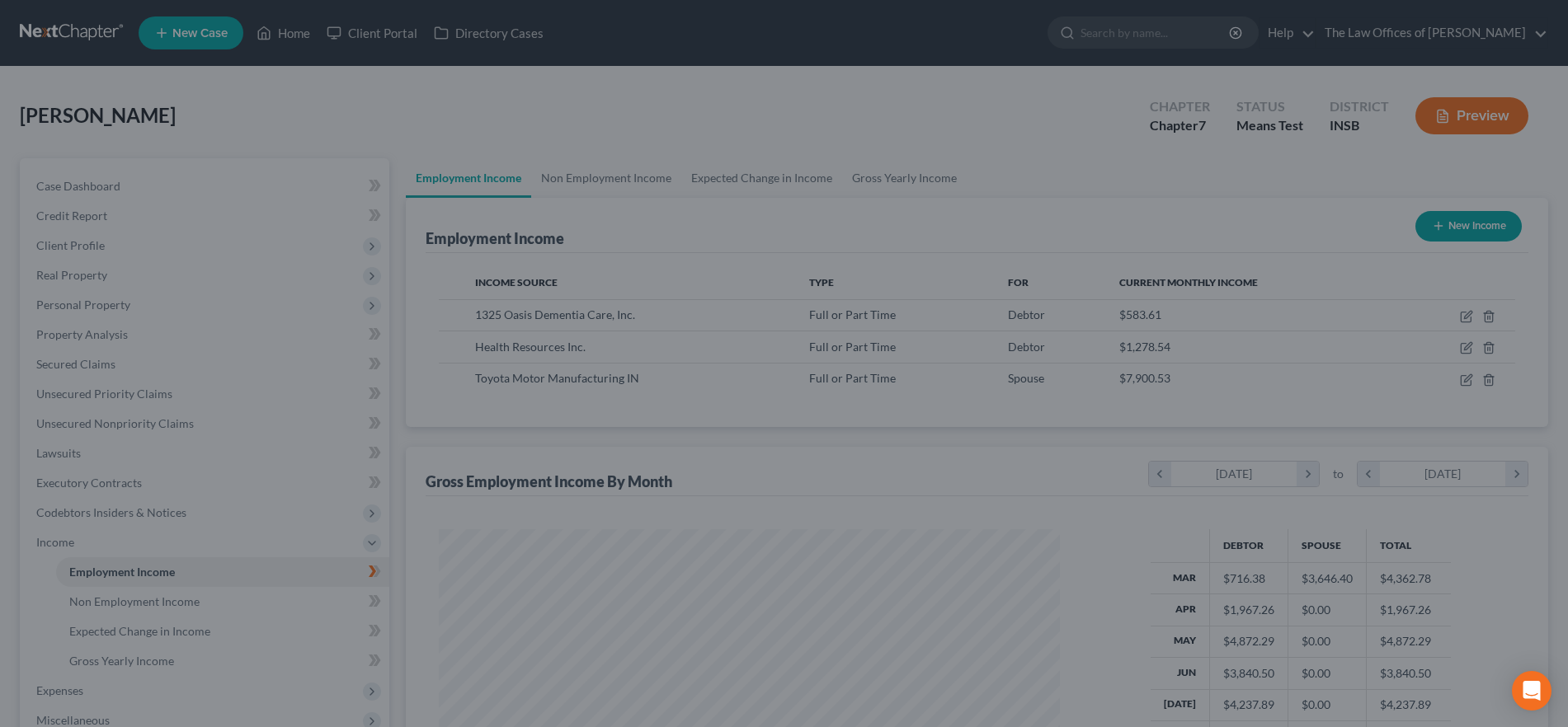
scroll to position [824304, 824255]
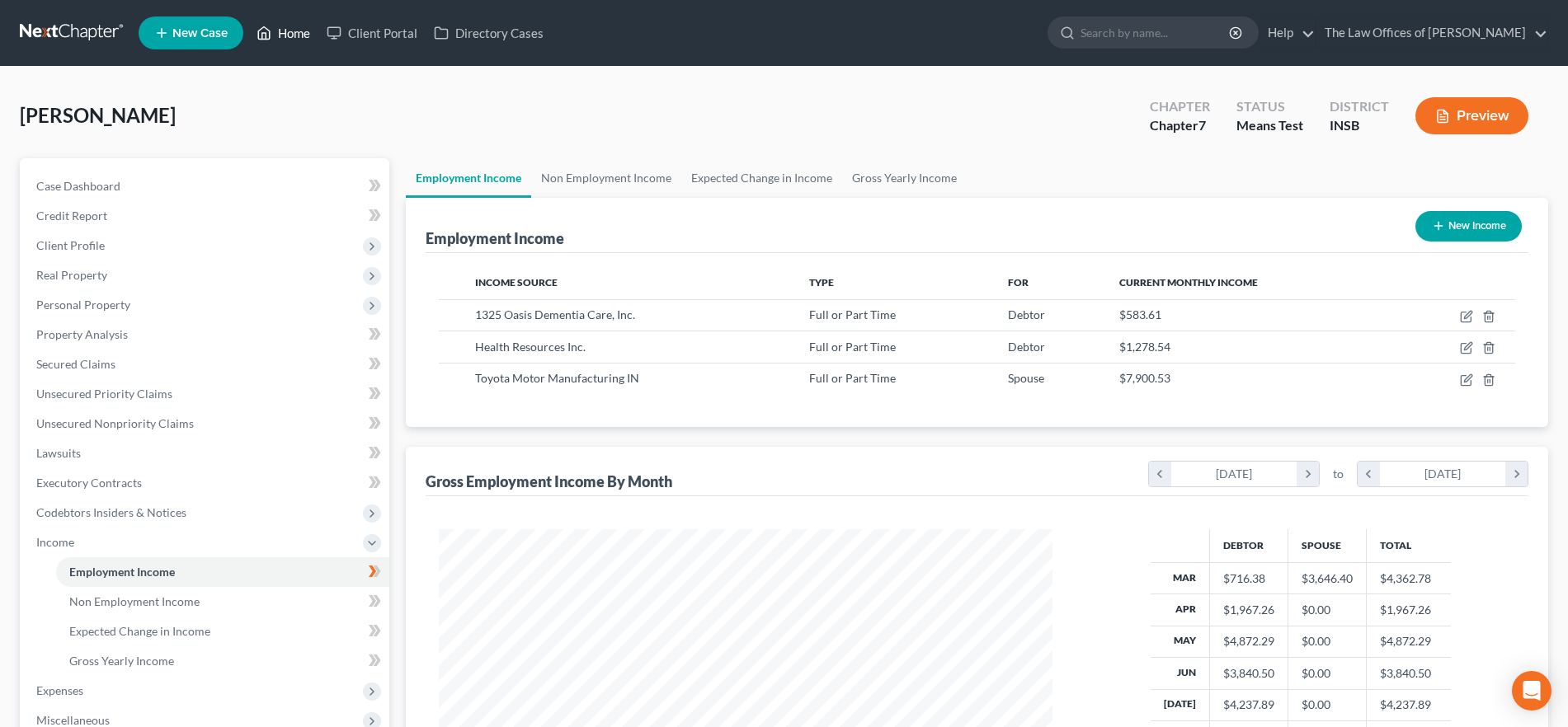
click at [305, 29] on link "Home" at bounding box center [284, 32] width 70 height 29
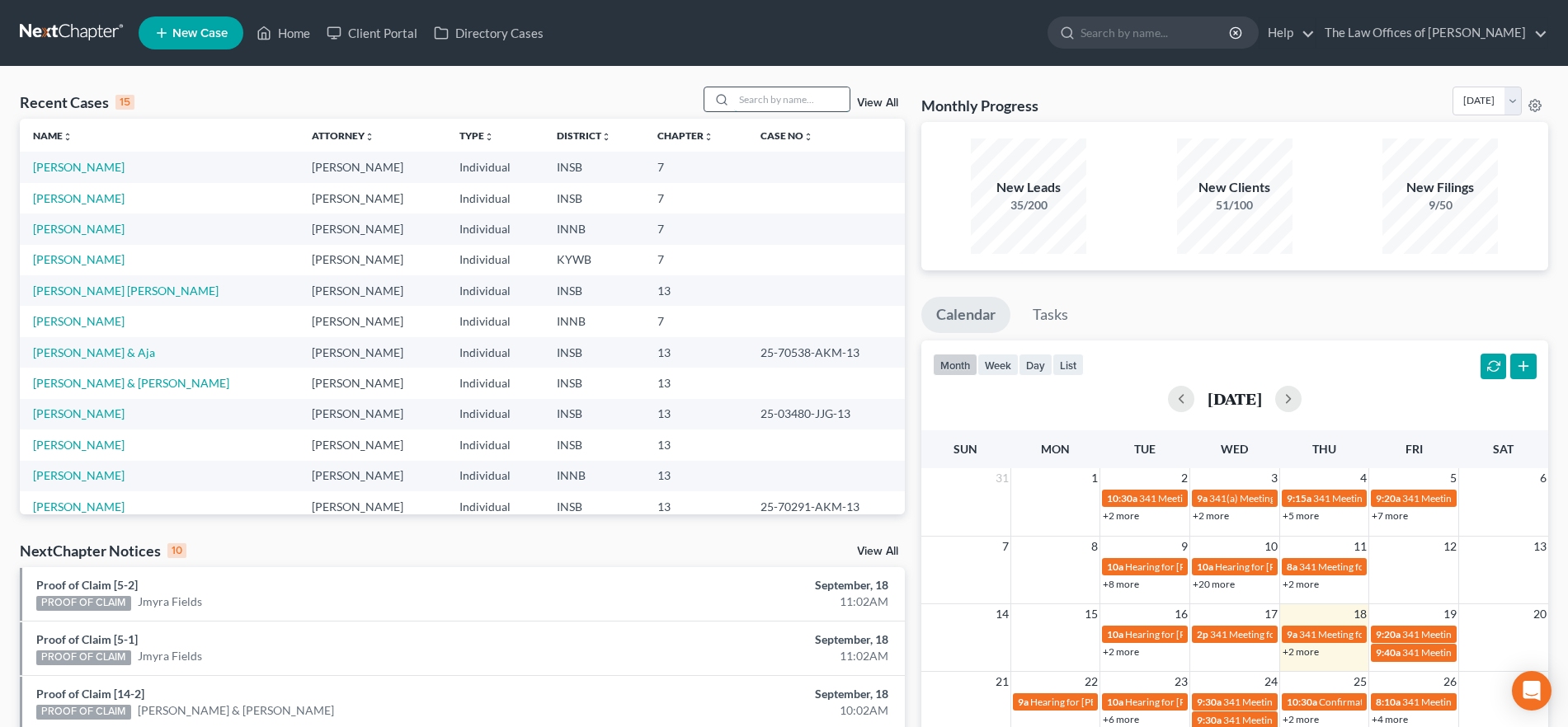
click at [762, 101] on input "search" at bounding box center [792, 98] width 115 height 24
type input "henley"
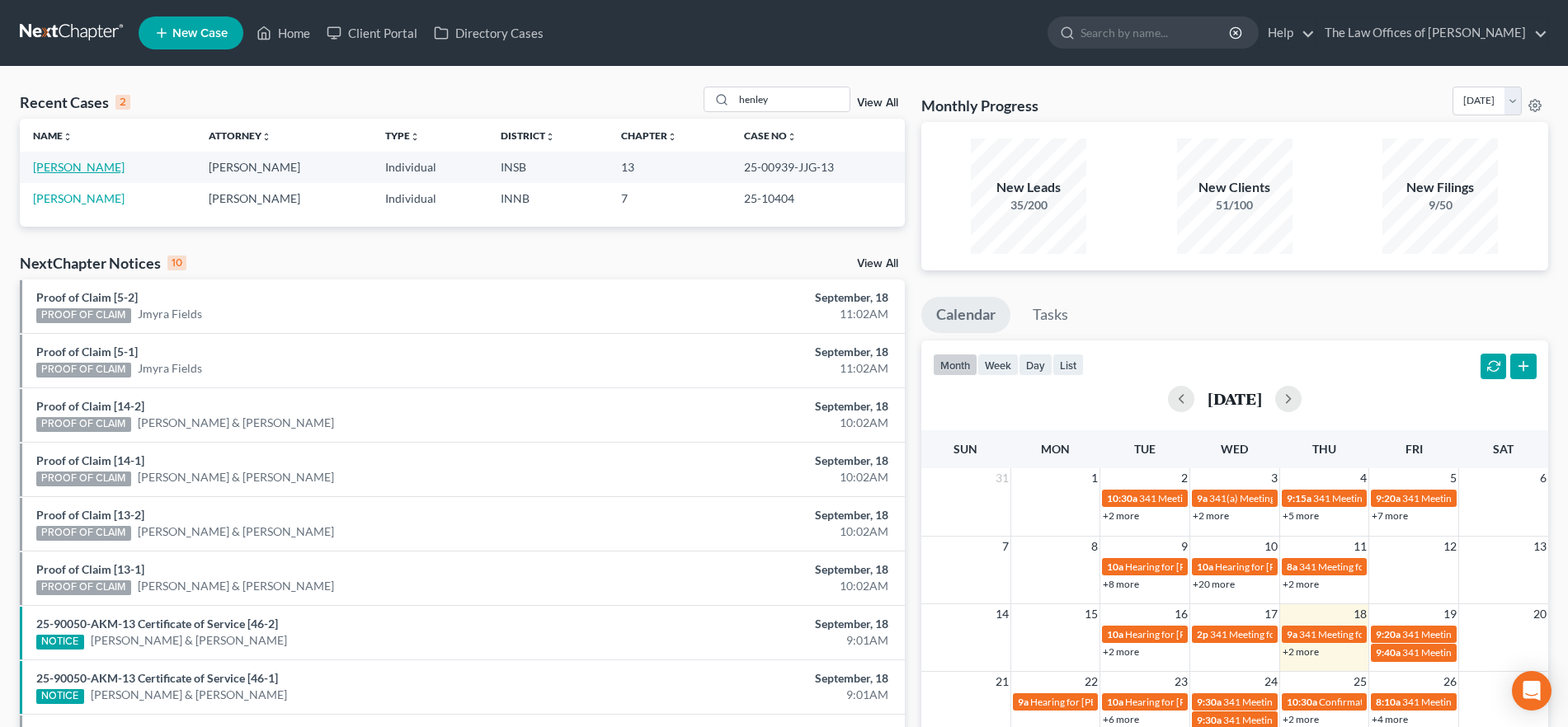
click at [76, 164] on link "[PERSON_NAME]" at bounding box center [78, 166] width 92 height 14
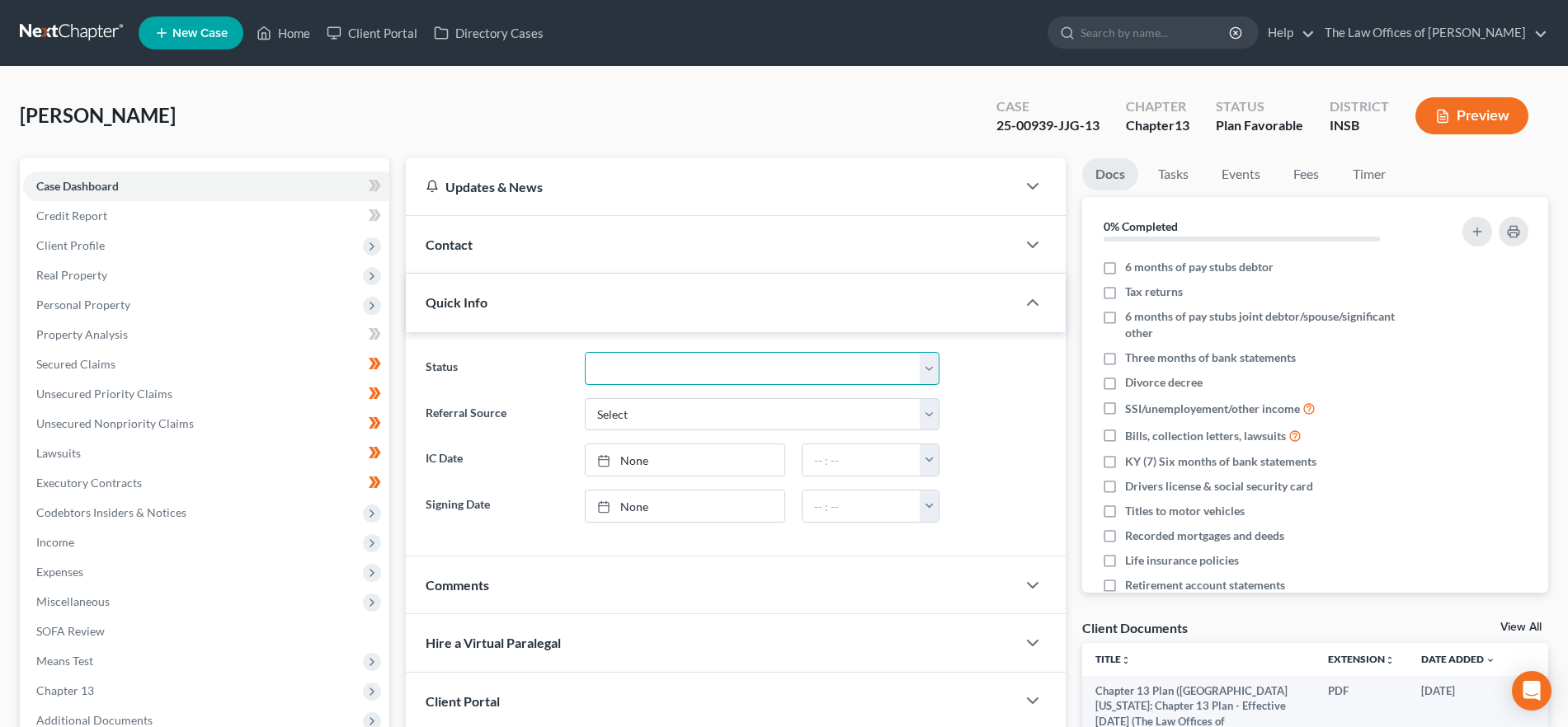
click at [656, 365] on select "Confirmed Discharged Dismissed Filed In Progress Means Test Objection to Confir…" at bounding box center [761, 368] width 355 height 33
select select "0"
click at [584, 352] on select "Confirmed Discharged Dismissed Filed In Progress Means Test Objection to Confir…" at bounding box center [761, 368] width 355 height 33
click at [287, 26] on link "Home" at bounding box center [284, 32] width 70 height 29
